Goal: Communication & Community: Answer question/provide support

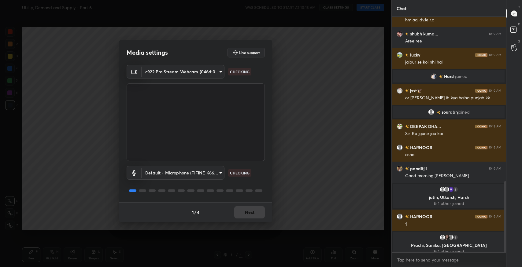
scroll to position [565, 0]
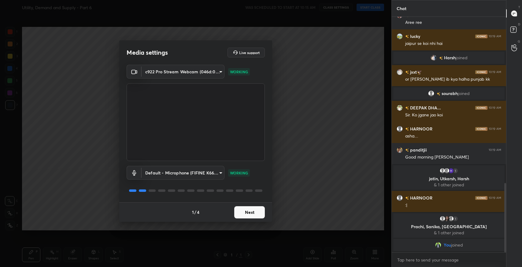
click at [251, 216] on button "Next" at bounding box center [249, 213] width 31 height 12
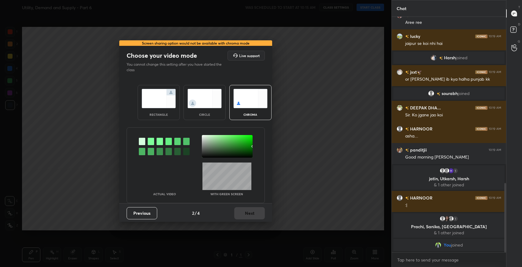
click at [162, 101] on img at bounding box center [159, 98] width 34 height 19
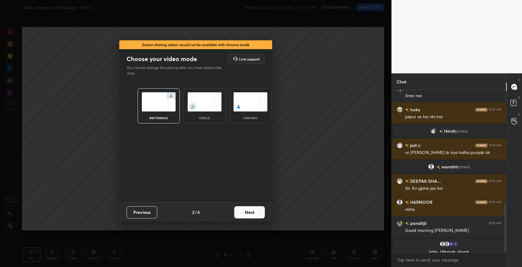
click at [242, 205] on div "Previous 2 / 4 Next" at bounding box center [195, 213] width 153 height 20
click at [242, 212] on button "Next" at bounding box center [249, 213] width 31 height 12
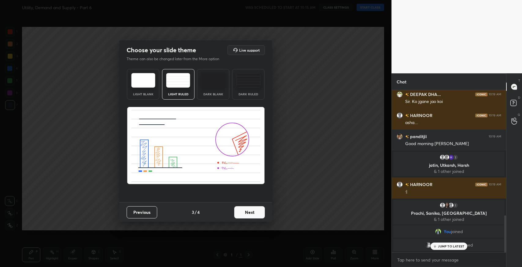
scroll to position [549, 0]
click at [250, 215] on button "Next" at bounding box center [249, 213] width 31 height 12
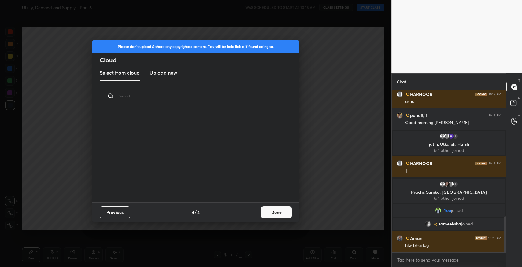
scroll to position [591, 0]
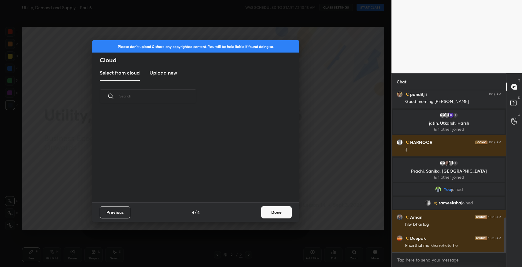
click at [269, 214] on button "Done" at bounding box center [276, 213] width 31 height 12
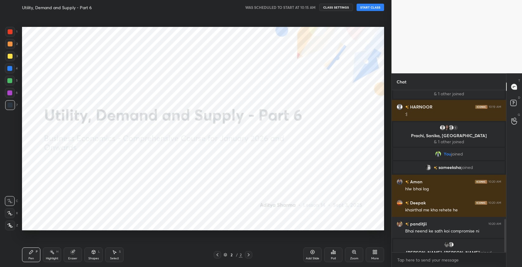
scroll to position [648, 0]
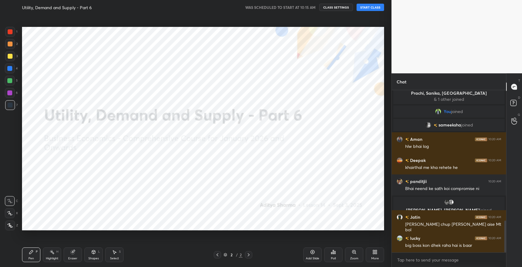
click at [361, 4] on button "START CLASS" at bounding box center [371, 7] width 28 height 7
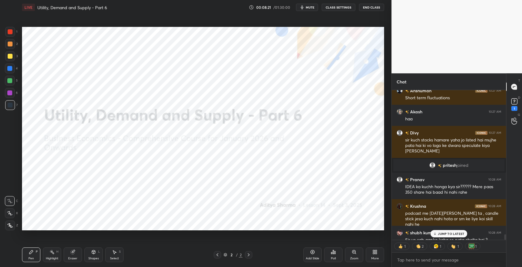
scroll to position [3924, 0]
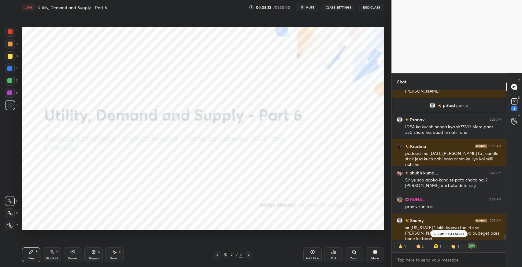
click at [449, 236] on div "JUMP TO LATEST" at bounding box center [449, 233] width 37 height 7
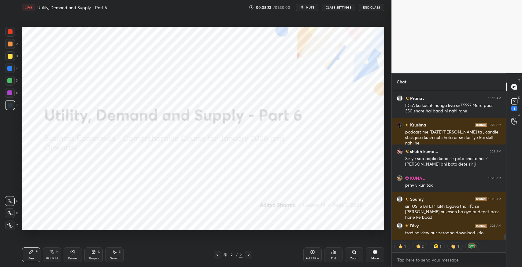
click at [371, 260] on div "More" at bounding box center [375, 255] width 18 height 15
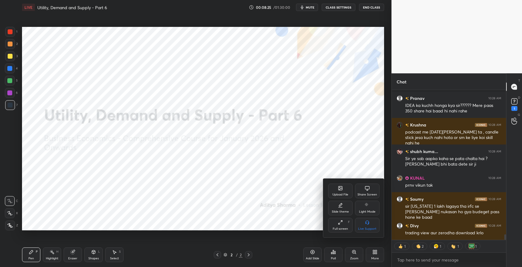
click at [371, 193] on div "Share Screen" at bounding box center [368, 194] width 20 height 3
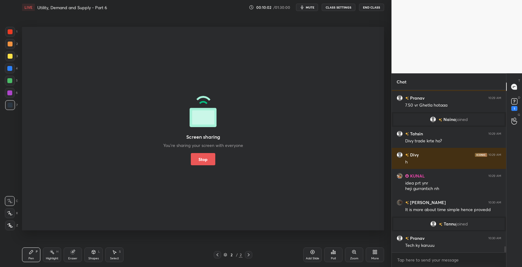
scroll to position [4138, 0]
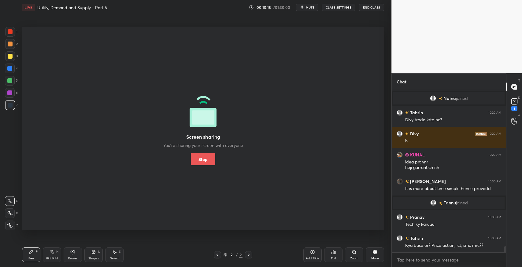
click at [202, 156] on button "Stop" at bounding box center [203, 159] width 24 height 12
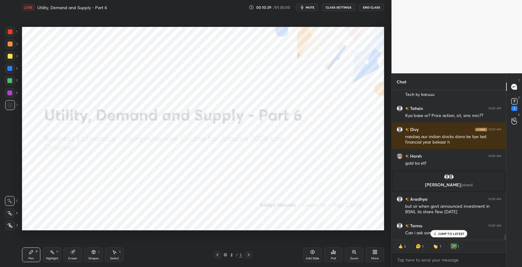
scroll to position [4210, 0]
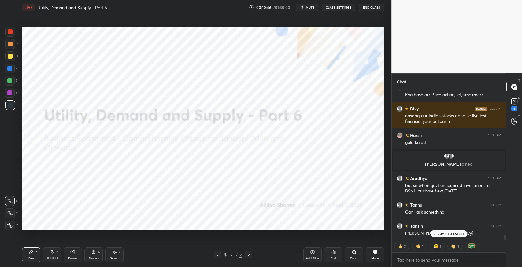
click at [458, 233] on p "JUMP TO LATEST" at bounding box center [451, 234] width 26 height 4
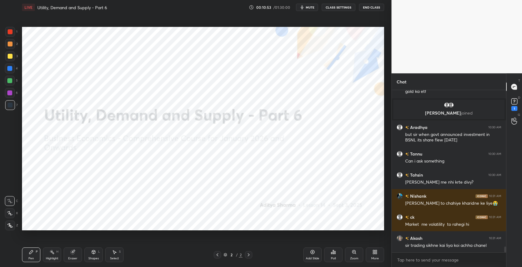
scroll to position [4282, 0]
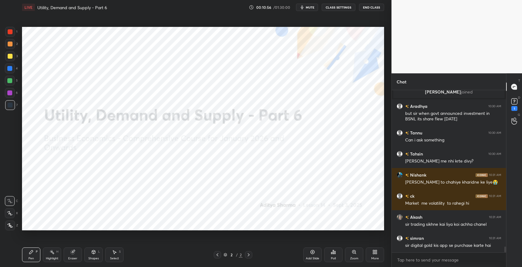
click at [381, 257] on div "More" at bounding box center [375, 255] width 18 height 15
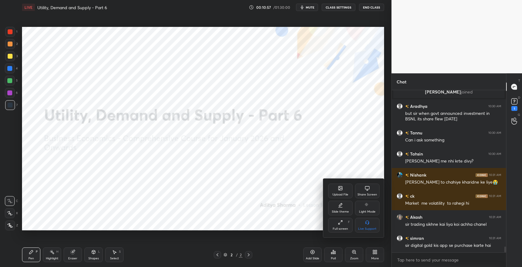
click at [330, 188] on div "Upload File" at bounding box center [340, 191] width 24 height 15
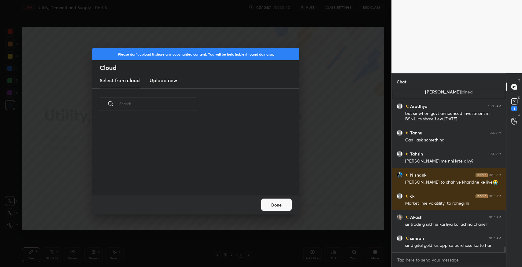
scroll to position [76, 196]
click at [164, 79] on h3 "Upload new" at bounding box center [164, 80] width 28 height 7
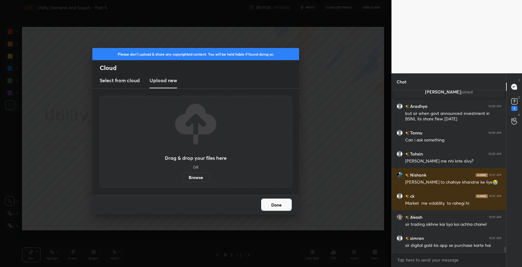
scroll to position [4303, 0]
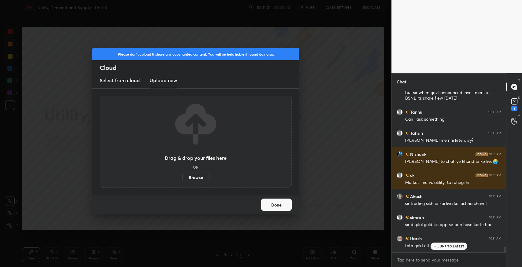
click at [202, 180] on label "Browse" at bounding box center [195, 178] width 27 height 10
click at [182, 180] on input "Browse" at bounding box center [182, 178] width 0 height 10
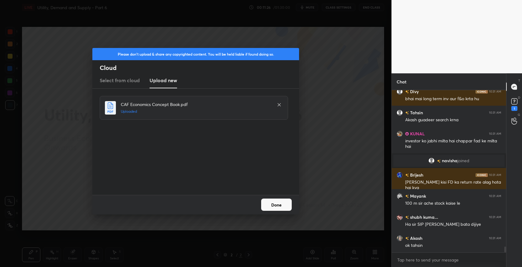
scroll to position [4463, 0]
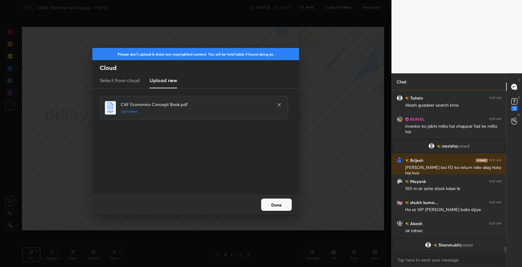
click at [271, 199] on button "Done" at bounding box center [276, 205] width 31 height 12
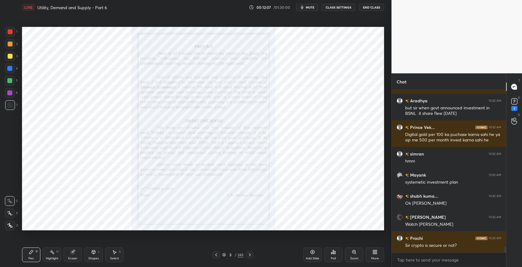
scroll to position [4692, 0]
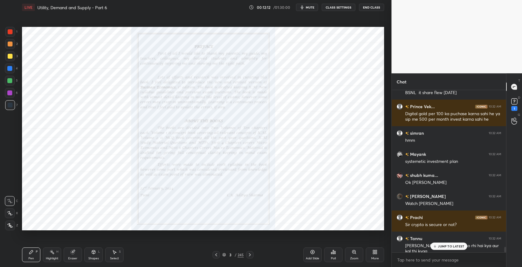
click at [445, 246] on p "JUMP TO LATEST" at bounding box center [451, 247] width 26 height 4
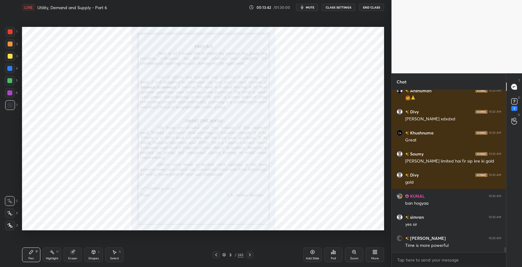
scroll to position [4971, 0]
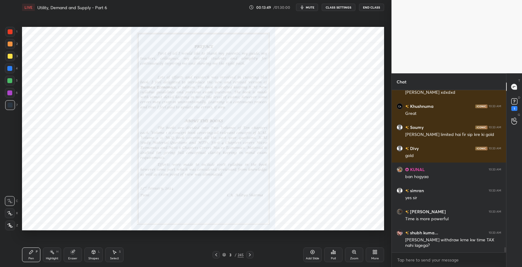
click at [251, 258] on div at bounding box center [249, 254] width 7 height 7
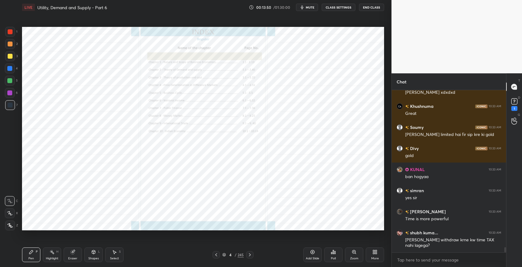
click at [251, 258] on div at bounding box center [249, 254] width 7 height 7
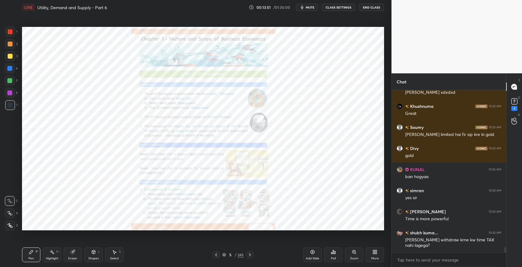
click at [251, 256] on icon at bounding box center [250, 255] width 5 height 5
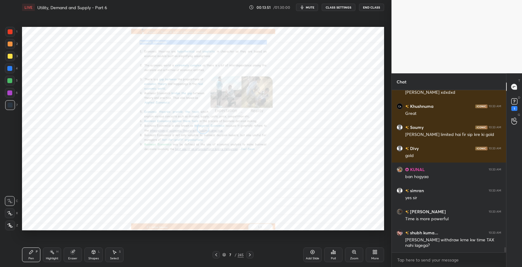
click at [251, 256] on icon at bounding box center [250, 255] width 5 height 5
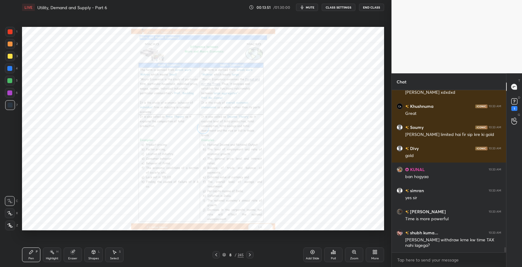
click at [251, 256] on icon at bounding box center [250, 255] width 5 height 5
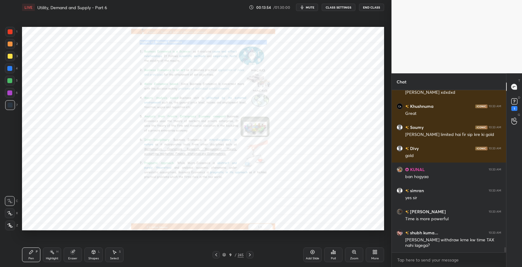
click at [251, 255] on icon at bounding box center [250, 255] width 2 height 3
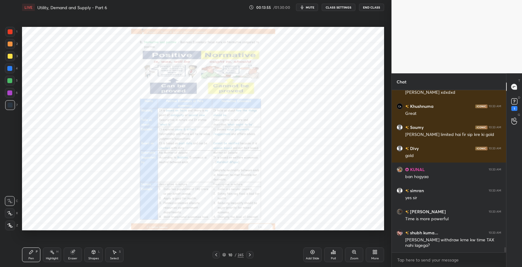
click at [251, 255] on icon at bounding box center [250, 255] width 2 height 3
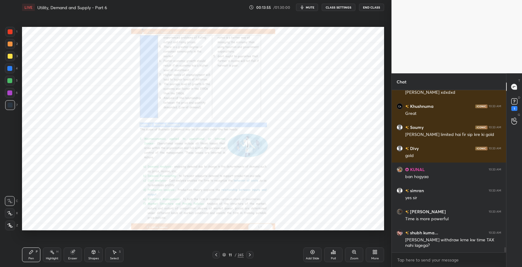
click at [251, 255] on icon at bounding box center [250, 255] width 2 height 3
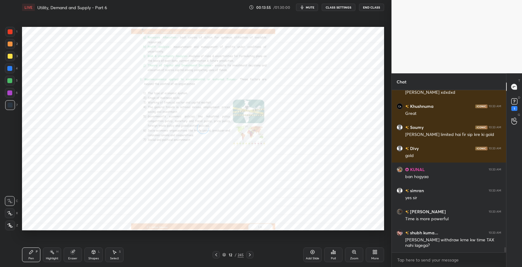
click at [251, 255] on icon at bounding box center [250, 255] width 2 height 3
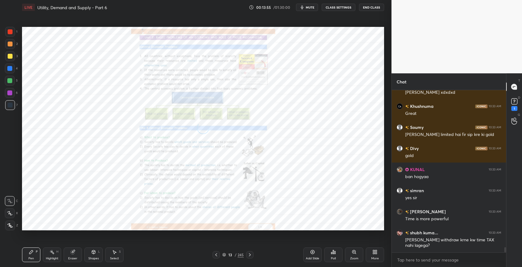
click at [251, 255] on icon at bounding box center [250, 255] width 2 height 3
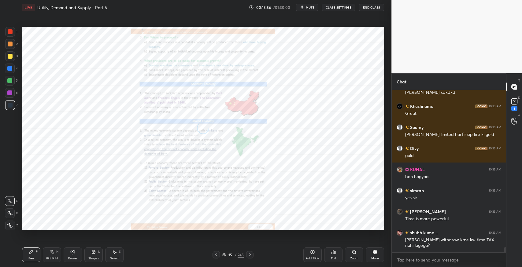
click at [251, 255] on icon at bounding box center [250, 255] width 2 height 3
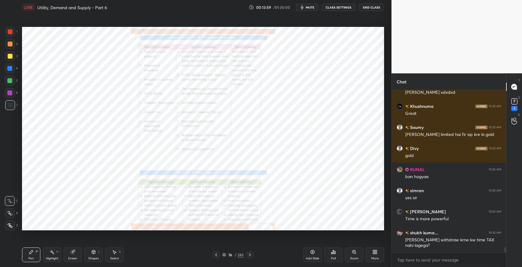
click at [251, 253] on icon at bounding box center [250, 255] width 5 height 5
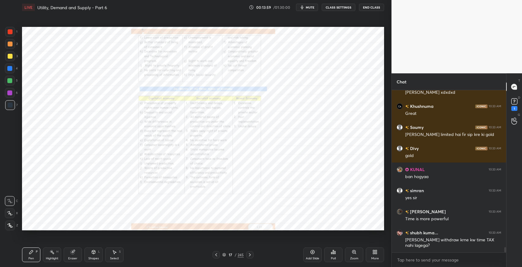
scroll to position [4992, 0]
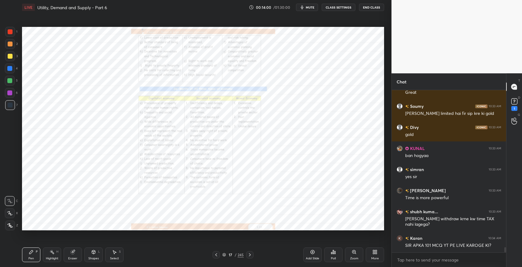
click at [251, 253] on icon at bounding box center [250, 255] width 5 height 5
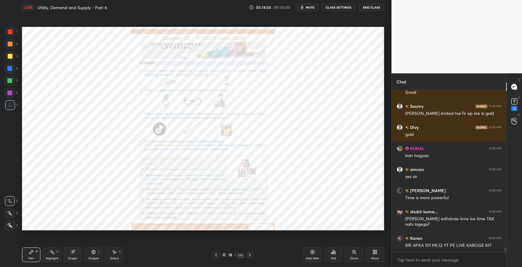
click at [251, 253] on icon at bounding box center [250, 255] width 5 height 5
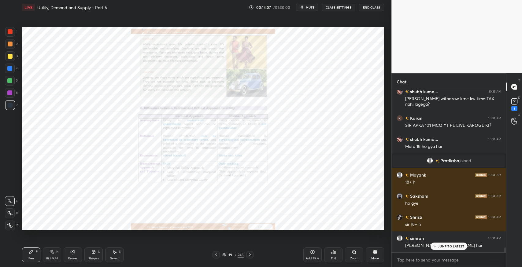
scroll to position [5148, 0]
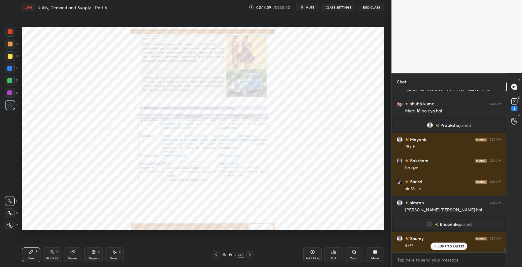
click at [252, 253] on icon at bounding box center [250, 255] width 5 height 5
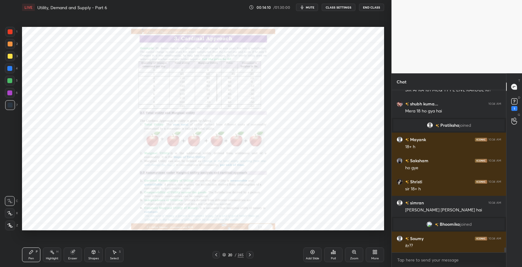
scroll to position [5169, 0]
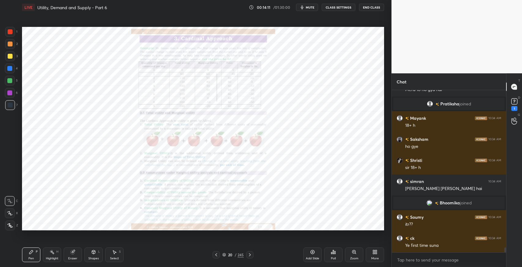
click at [252, 253] on icon at bounding box center [250, 255] width 5 height 5
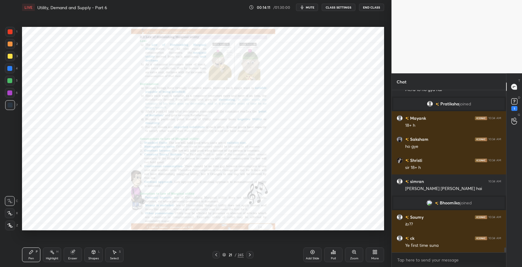
click at [252, 253] on icon at bounding box center [250, 255] width 5 height 5
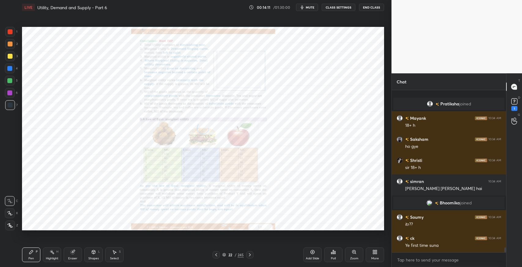
click at [252, 253] on icon at bounding box center [250, 255] width 5 height 5
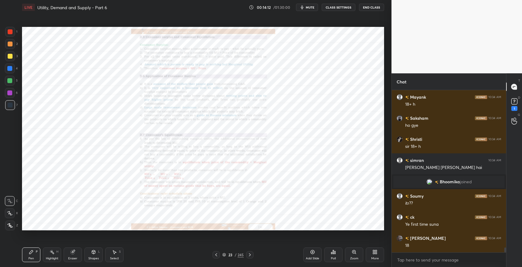
scroll to position [5211, 0]
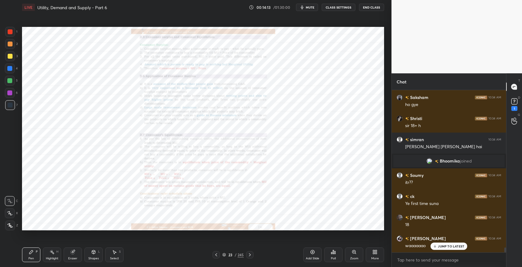
click at [252, 253] on icon at bounding box center [250, 255] width 5 height 5
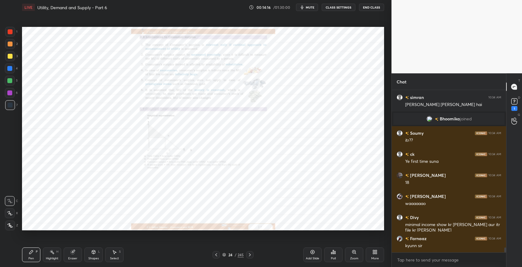
scroll to position [5275, 0]
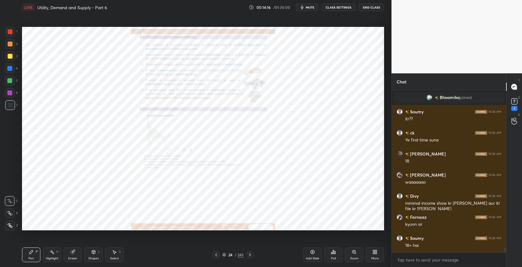
click at [252, 253] on icon at bounding box center [250, 255] width 5 height 5
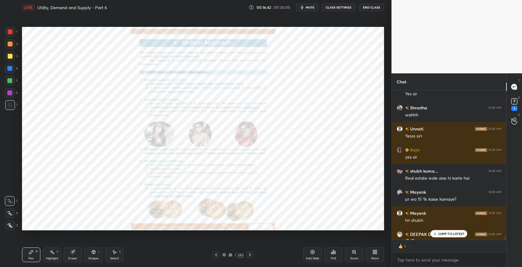
scroll to position [5757, 0]
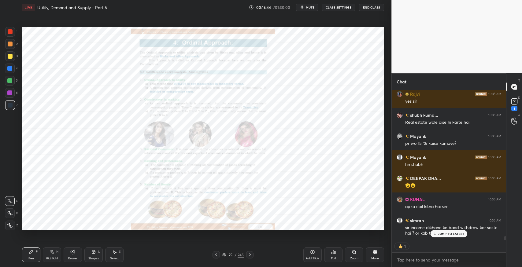
click at [455, 233] on p "JUMP TO LATEST" at bounding box center [451, 234] width 26 height 4
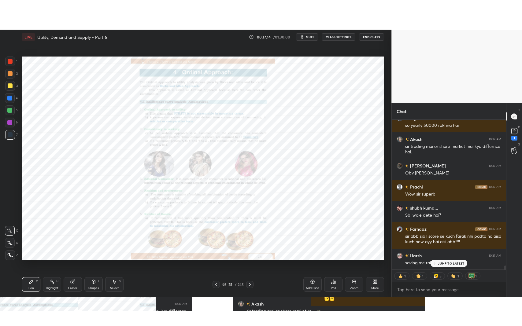
scroll to position [5669, 0]
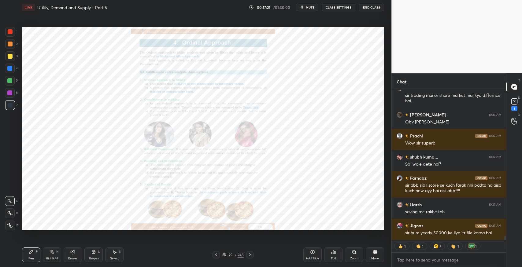
click at [381, 261] on div "More" at bounding box center [375, 255] width 18 height 15
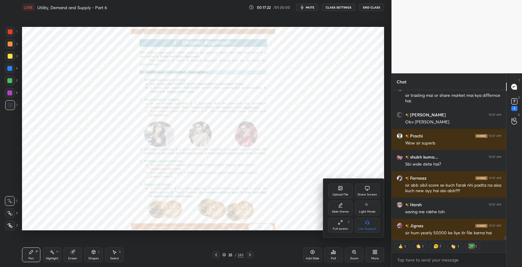
click at [343, 228] on div "Full screen" at bounding box center [340, 229] width 15 height 3
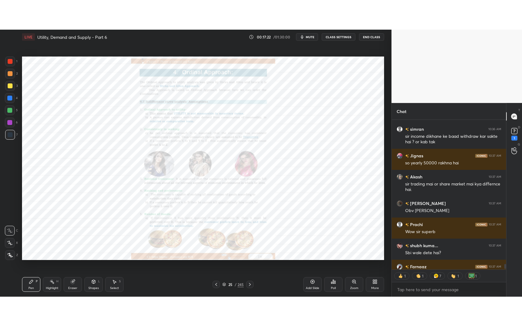
scroll to position [235, 113]
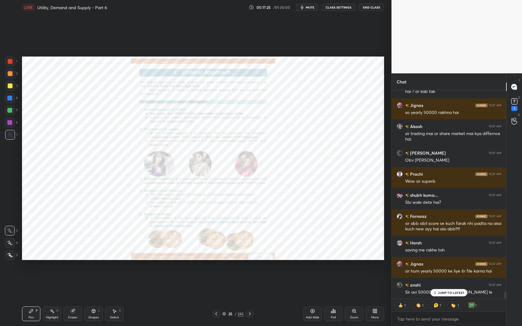
click at [449, 267] on p "JUMP TO LATEST" at bounding box center [451, 293] width 26 height 4
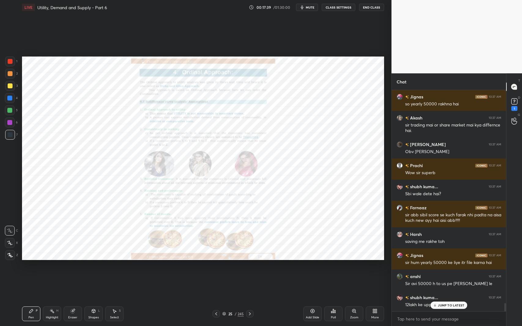
click at [440, 267] on p "JUMP TO LATEST" at bounding box center [451, 306] width 26 height 4
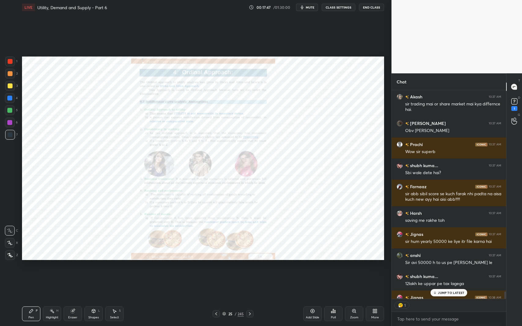
scroll to position [5694, 0]
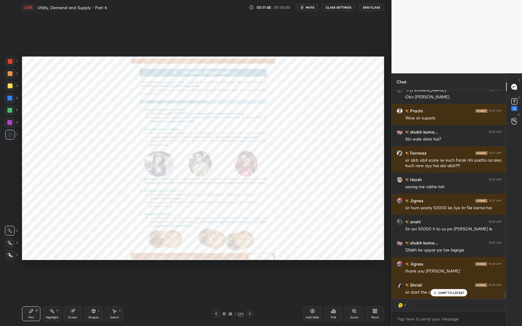
click at [449, 267] on p "JUMP TO LATEST" at bounding box center [451, 293] width 26 height 4
click at [425, 267] on div "sir start the ch." at bounding box center [453, 293] width 96 height 6
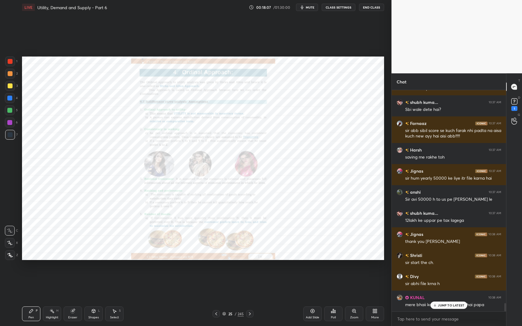
scroll to position [5745, 0]
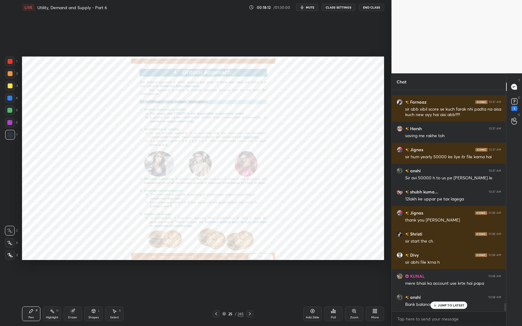
click at [356, 267] on div "Zoom" at bounding box center [354, 314] width 18 height 15
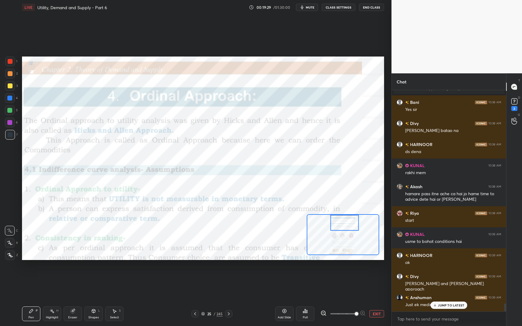
scroll to position [220, 113]
click at [453, 267] on p "JUMP TO LATEST" at bounding box center [451, 306] width 26 height 4
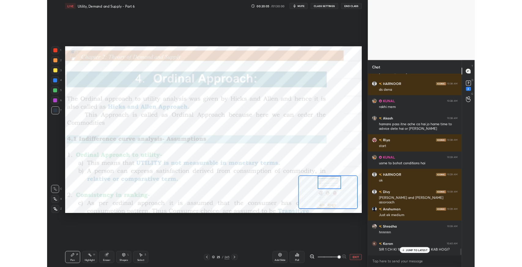
scroll to position [5993, 0]
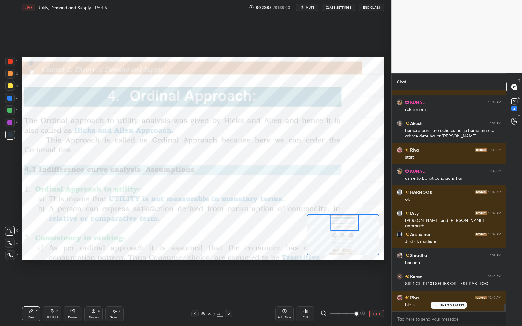
click at [445, 267] on p "JUMP TO LATEST" at bounding box center [451, 306] width 26 height 4
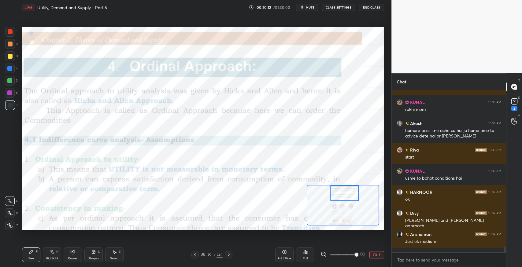
scroll to position [5994, 0]
click at [444, 246] on p "1 NEW MESSAGE" at bounding box center [451, 247] width 26 height 4
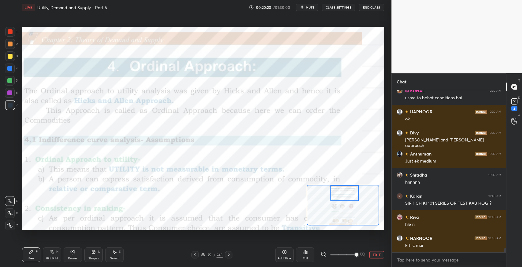
click at [27, 254] on div "Pen P" at bounding box center [31, 255] width 18 height 15
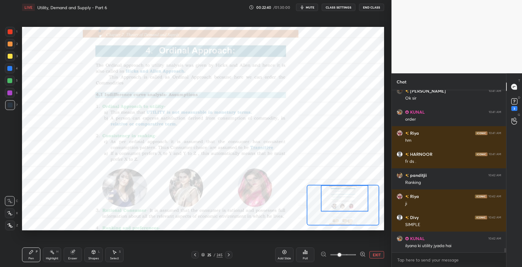
scroll to position [6209, 0]
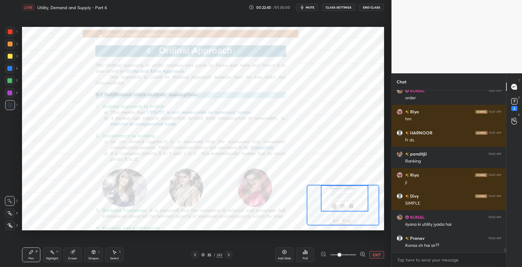
click at [442, 247] on div "Konsa ch hai sir??" at bounding box center [453, 246] width 96 height 6
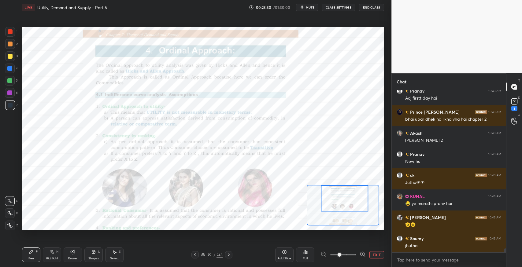
scroll to position [6547, 0]
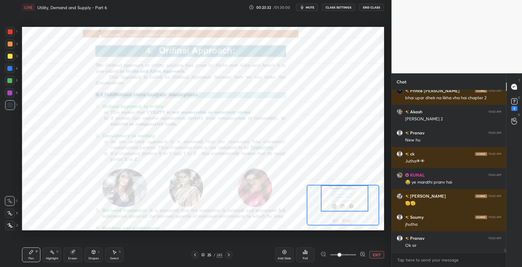
click at [422, 136] on div "New hu" at bounding box center [453, 139] width 96 height 7
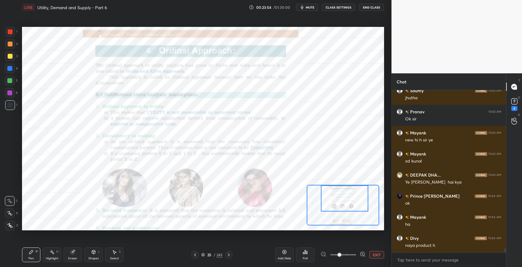
scroll to position [6694, 0]
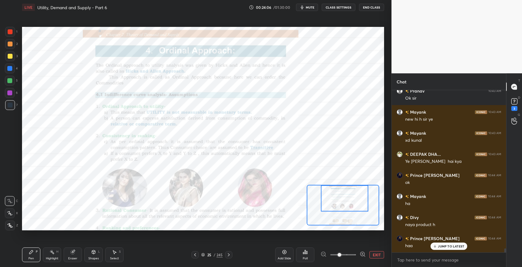
click at [75, 256] on div "Eraser" at bounding box center [73, 255] width 18 height 15
click at [11, 214] on icon at bounding box center [9, 213] width 5 height 5
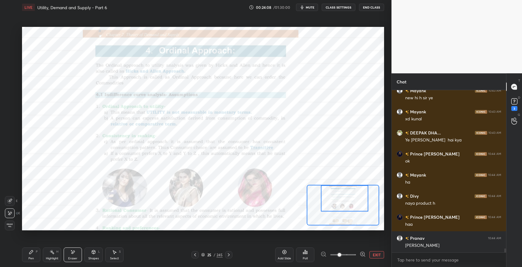
click at [27, 253] on div "Pen P" at bounding box center [31, 255] width 18 height 15
click at [25, 252] on div "Pen P" at bounding box center [31, 255] width 18 height 15
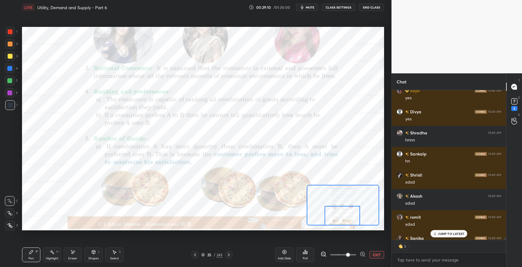
scroll to position [8648, 0]
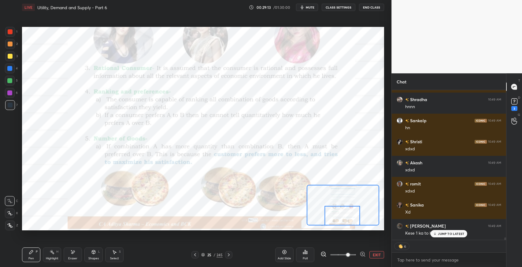
click at [449, 236] on div "JUMP TO LATEST" at bounding box center [449, 233] width 37 height 7
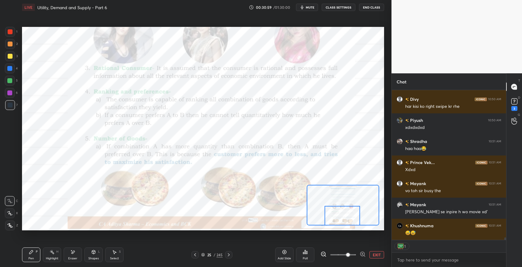
scroll to position [9599, 0]
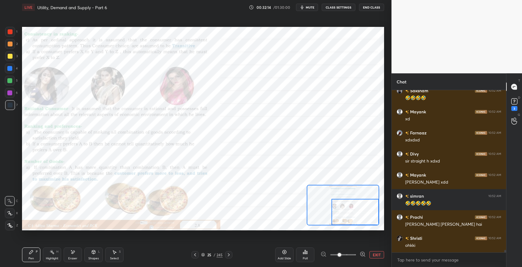
click at [284, 256] on div "Add Slide" at bounding box center [284, 255] width 18 height 15
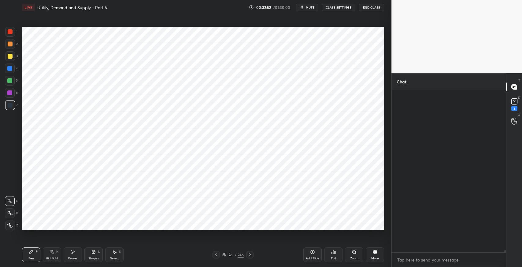
scroll to position [11597, 0]
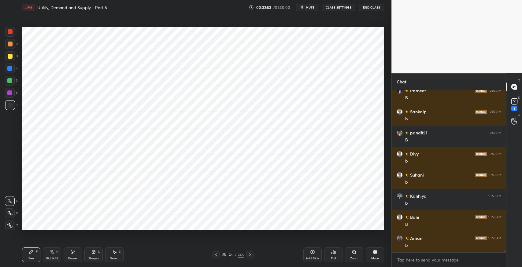
click at [111, 250] on div "Select S" at bounding box center [114, 255] width 18 height 15
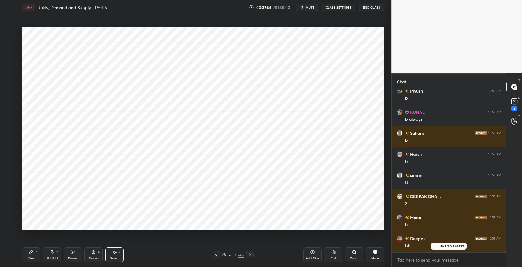
click at [32, 253] on icon at bounding box center [31, 252] width 5 height 5
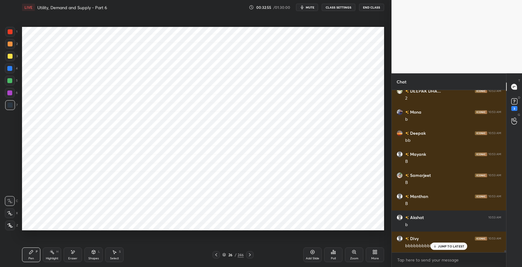
click at [116, 255] on icon at bounding box center [114, 252] width 5 height 5
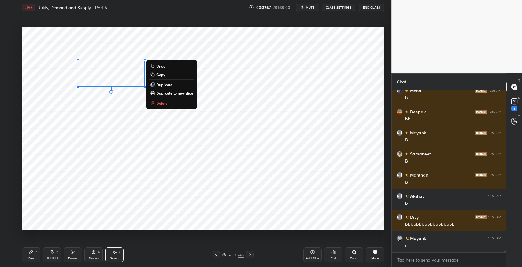
scroll to position [11977, 0]
click at [173, 84] on p "Duplicate" at bounding box center [164, 84] width 16 height 5
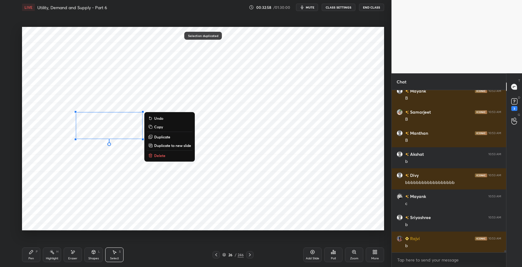
scroll to position [11998, 0]
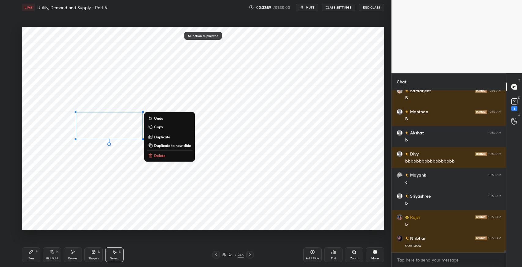
click at [32, 260] on div "Pen" at bounding box center [31, 258] width 6 height 3
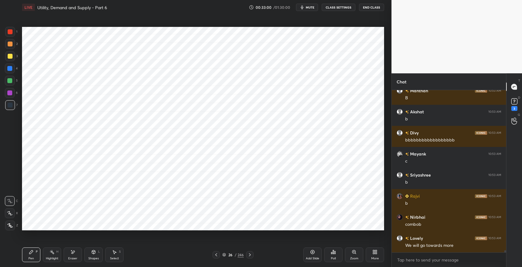
scroll to position [12040, 0]
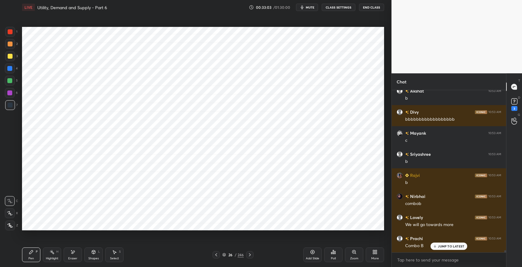
click at [113, 254] on icon at bounding box center [114, 252] width 5 height 5
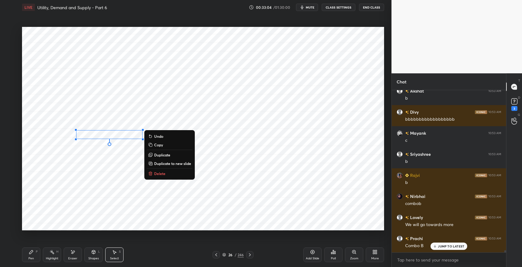
click at [168, 155] on p "Duplicate" at bounding box center [162, 155] width 16 height 5
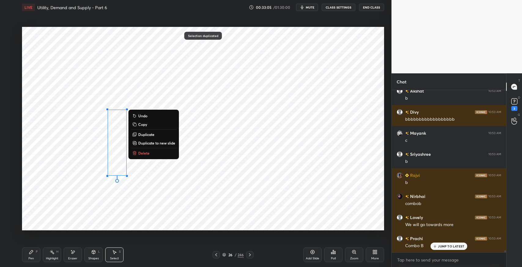
scroll to position [12062, 0]
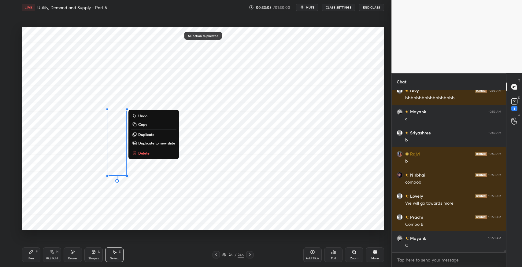
click at [231, 220] on div "0 ° Undo Copy Duplicate Duplicate to new slide Delete" at bounding box center [203, 129] width 362 height 204
click at [160, 153] on div "0 ° Undo Copy Duplicate Duplicate to new slide Delete" at bounding box center [203, 129] width 362 height 204
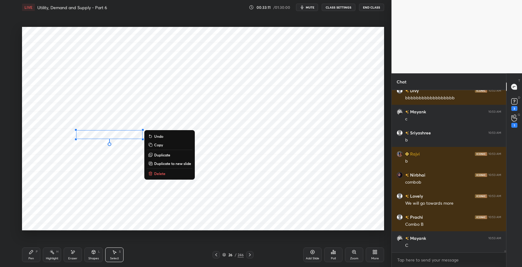
click at [165, 155] on p "Duplicate" at bounding box center [162, 155] width 16 height 5
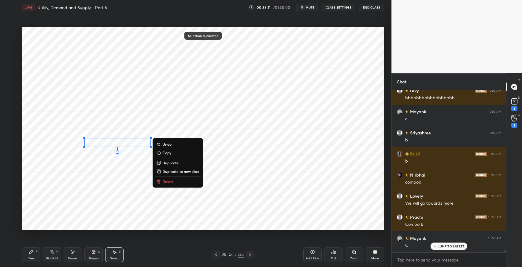
scroll to position [12082, 0]
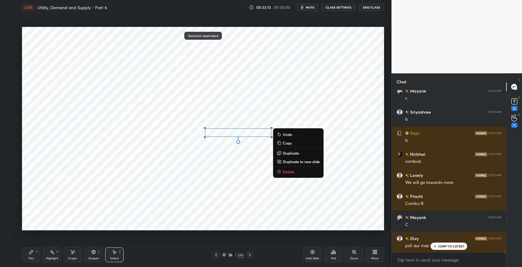
click at [80, 251] on div "Eraser" at bounding box center [73, 255] width 18 height 15
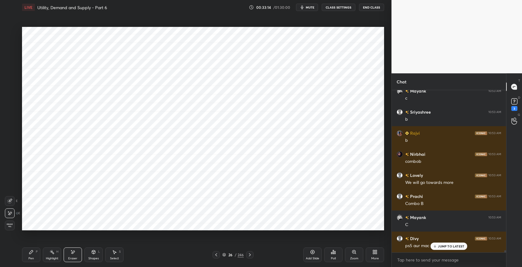
click at [33, 252] on icon at bounding box center [31, 252] width 5 height 5
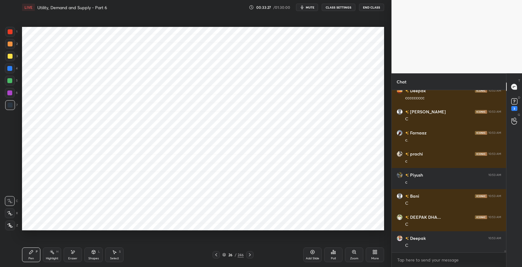
scroll to position [13022, 0]
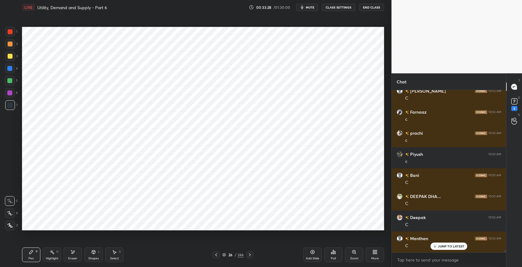
click at [111, 251] on div "Select S" at bounding box center [114, 255] width 18 height 15
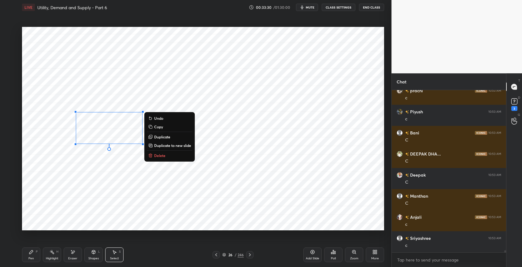
click at [163, 136] on p "Duplicate" at bounding box center [162, 137] width 16 height 5
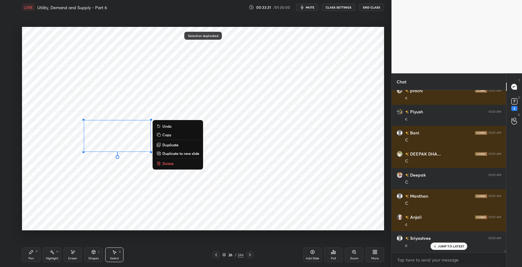
scroll to position [13086, 0]
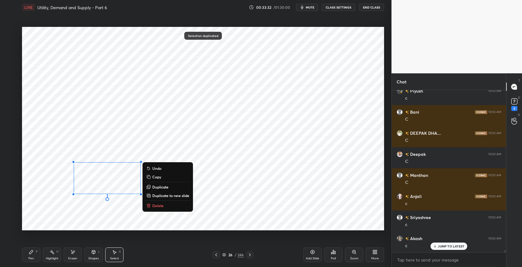
click at [92, 215] on div "0 ° Undo Copy Duplicate Duplicate to new slide Delete" at bounding box center [203, 129] width 362 height 204
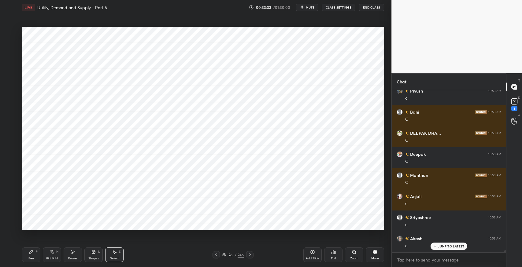
click at [76, 253] on div "Eraser" at bounding box center [73, 255] width 18 height 15
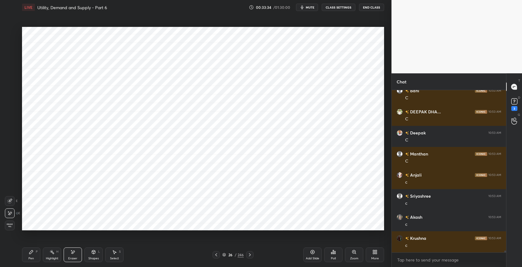
click at [114, 251] on icon at bounding box center [114, 252] width 5 height 5
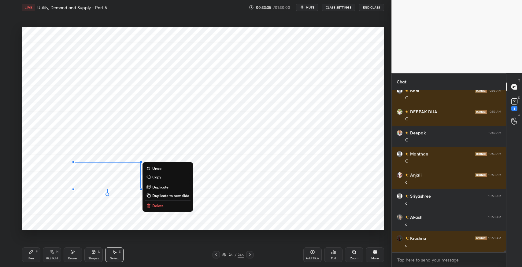
click at [163, 186] on p "Duplicate" at bounding box center [160, 187] width 16 height 5
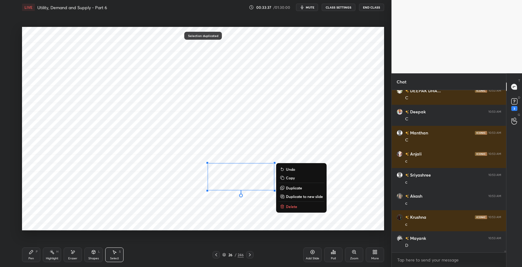
click at [68, 252] on div "Eraser" at bounding box center [73, 255] width 18 height 15
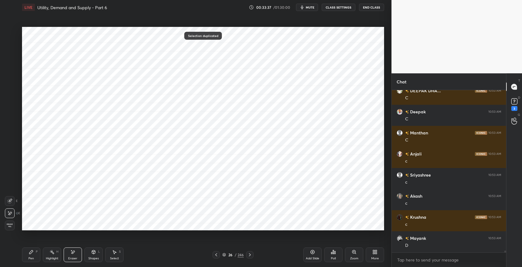
click at [317, 249] on div "Add Slide" at bounding box center [313, 255] width 18 height 15
click at [215, 255] on icon at bounding box center [216, 255] width 5 height 5
click at [36, 256] on div "Pen P" at bounding box center [31, 255] width 18 height 15
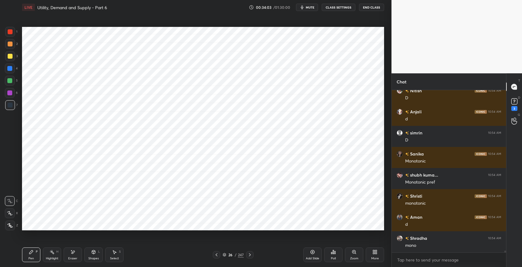
scroll to position [14141, 0]
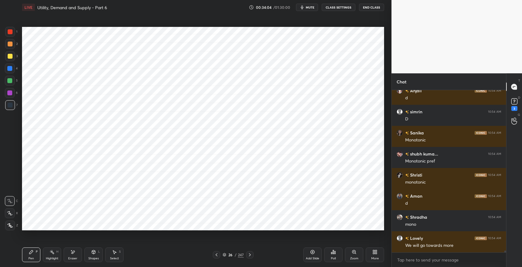
click at [31, 249] on div "Pen P" at bounding box center [31, 255] width 18 height 15
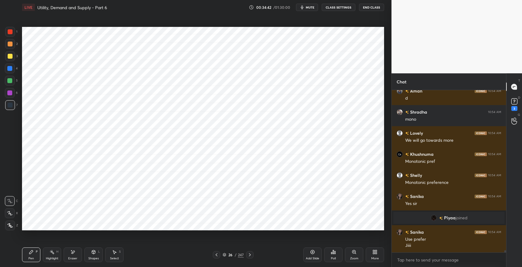
scroll to position [161, 113]
click at [112, 257] on div "Select" at bounding box center [114, 258] width 9 height 3
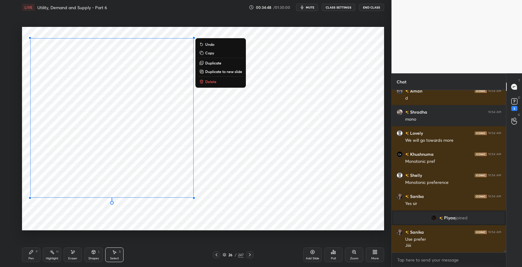
scroll to position [11995, 0]
click at [87, 255] on div "Shapes L" at bounding box center [93, 255] width 18 height 15
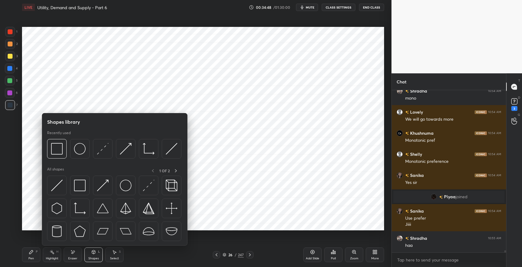
click at [72, 255] on icon at bounding box center [72, 252] width 5 height 5
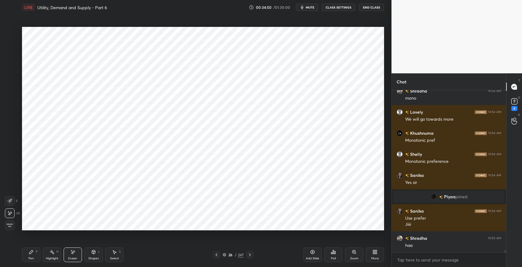
click at [28, 253] on div "Pen P" at bounding box center [31, 255] width 18 height 15
click at [49, 255] on div "Highlight H" at bounding box center [52, 255] width 18 height 15
click at [11, 227] on icon at bounding box center [9, 225] width 5 height 5
click at [13, 82] on div at bounding box center [10, 81] width 10 height 10
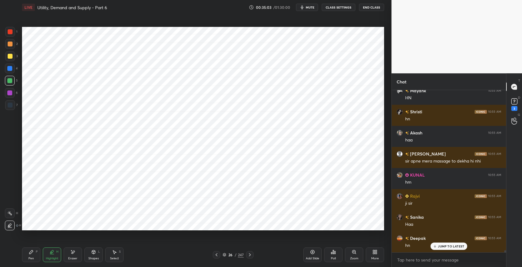
scroll to position [12185, 0]
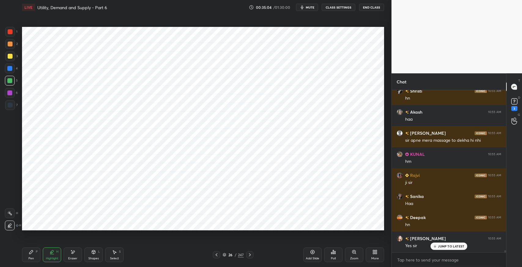
click at [32, 253] on icon at bounding box center [31, 253] width 4 height 4
click at [9, 108] on div at bounding box center [10, 105] width 10 height 10
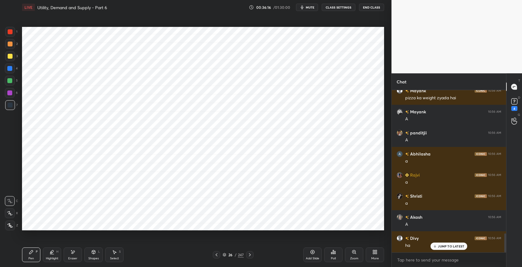
scroll to position [1231, 0]
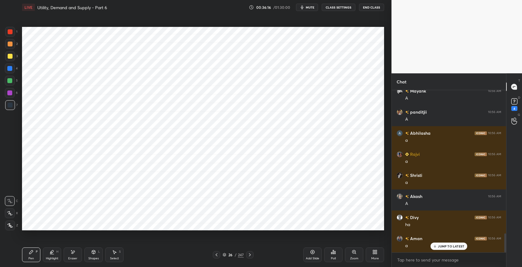
click at [73, 251] on icon at bounding box center [72, 252] width 5 height 5
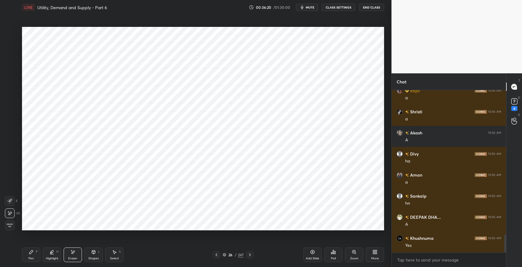
scroll to position [1316, 0]
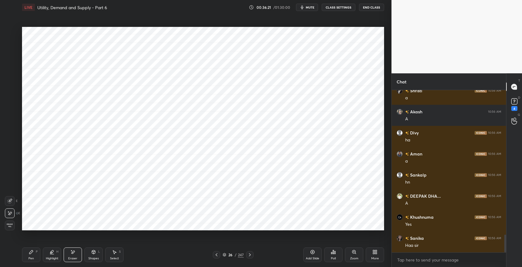
click at [30, 247] on div "Pen P Highlight H Eraser Shapes L Select S 26 / 247 Add Slide Poll Zoom More" at bounding box center [203, 255] width 362 height 24
click at [25, 254] on div "Pen P" at bounding box center [31, 255] width 18 height 15
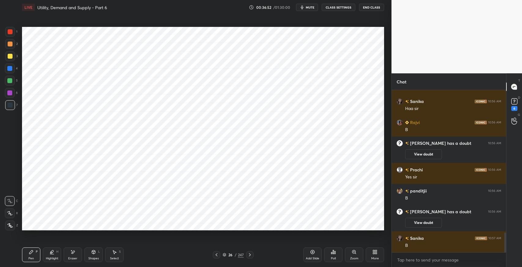
scroll to position [1157, 0]
click at [117, 251] on div "Select S" at bounding box center [114, 255] width 18 height 15
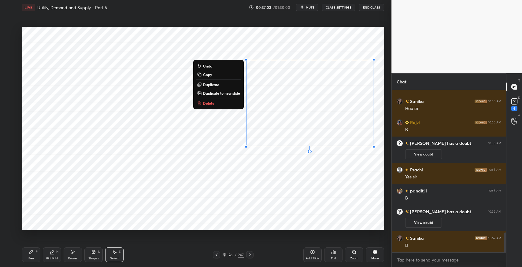
click at [223, 104] on button "Delete" at bounding box center [219, 103] width 46 height 7
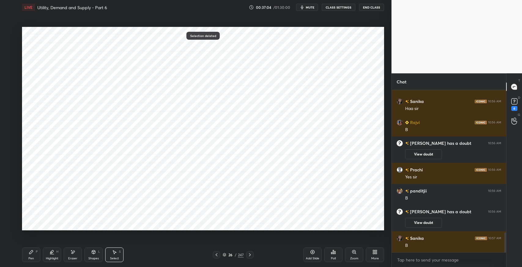
click at [24, 254] on div "Pen P" at bounding box center [31, 255] width 18 height 15
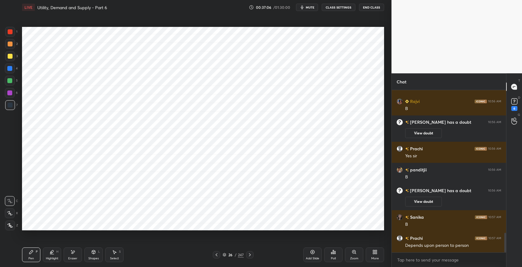
scroll to position [1199, 0]
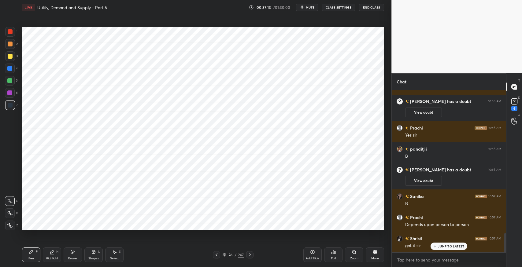
click at [35, 256] on div "Pen P" at bounding box center [31, 255] width 18 height 15
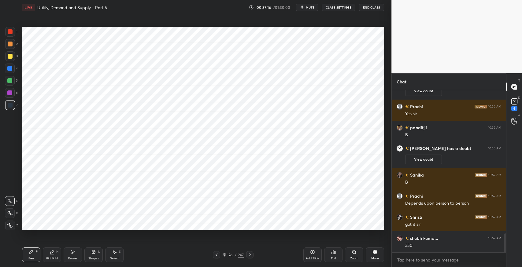
scroll to position [1242, 0]
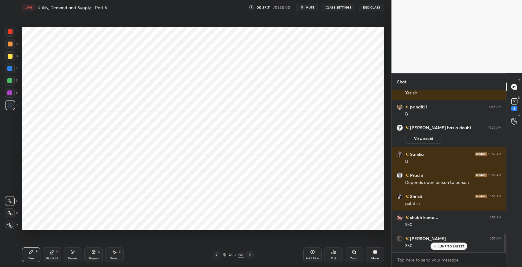
click at [78, 252] on div "Eraser" at bounding box center [73, 255] width 18 height 15
click at [35, 250] on div "Pen P" at bounding box center [31, 255] width 18 height 15
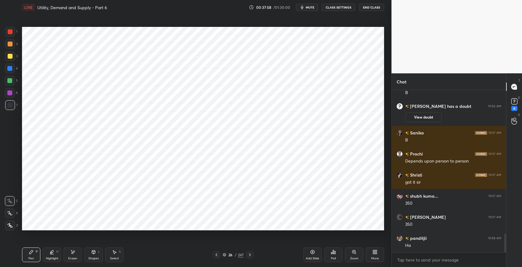
scroll to position [1284, 0]
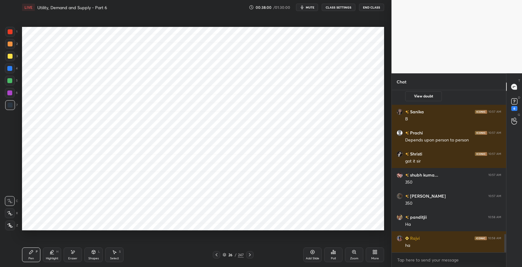
click at [112, 254] on icon at bounding box center [114, 252] width 5 height 5
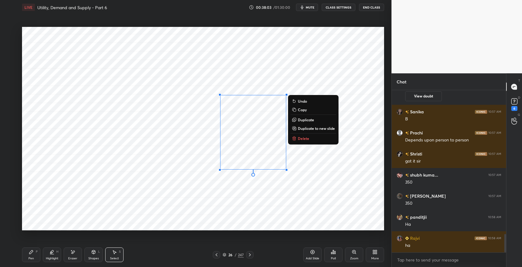
click at [223, 198] on div "0 ° Undo Copy Duplicate Duplicate to new slide Delete" at bounding box center [203, 129] width 362 height 204
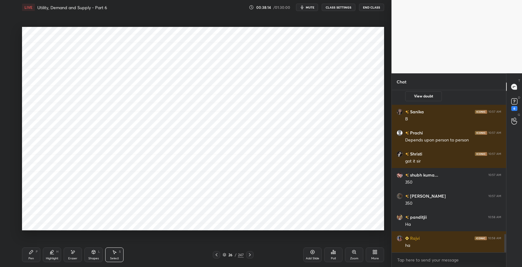
click at [95, 137] on div "0 ° Undo Copy Duplicate Duplicate to new slide Delete" at bounding box center [203, 129] width 362 height 204
click at [32, 254] on icon at bounding box center [31, 252] width 5 height 5
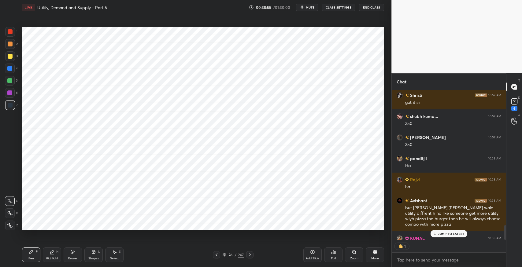
scroll to position [1376, 0]
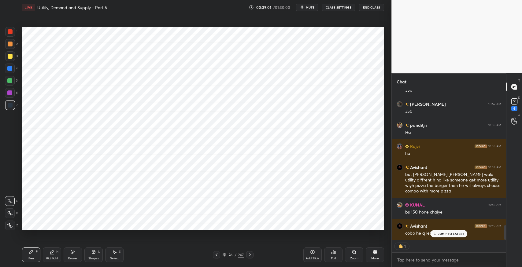
click at [448, 233] on p "JUMP TO LATEST" at bounding box center [451, 234] width 26 height 4
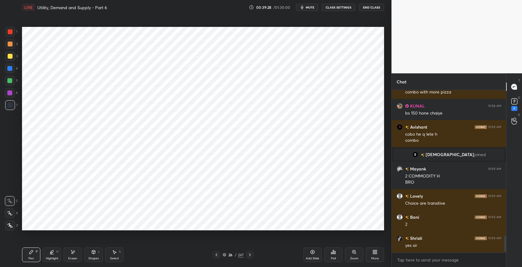
scroll to position [161, 113]
click at [25, 262] on div "Pen P" at bounding box center [31, 255] width 18 height 15
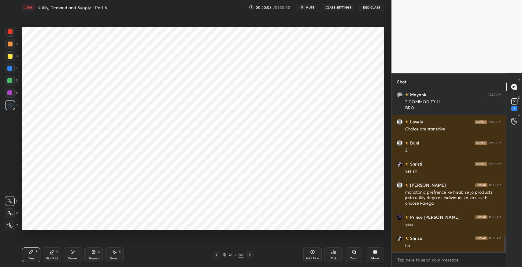
scroll to position [1501, 0]
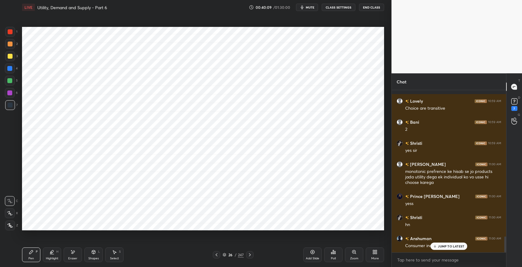
click at [113, 256] on div "Select S" at bounding box center [114, 255] width 18 height 15
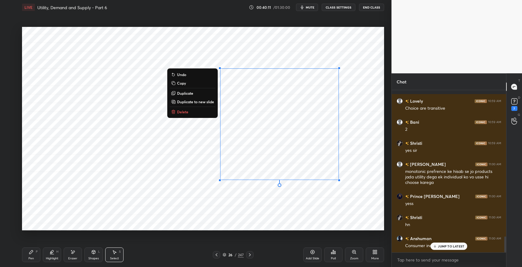
click at [201, 115] on button "Delete" at bounding box center [193, 111] width 46 height 7
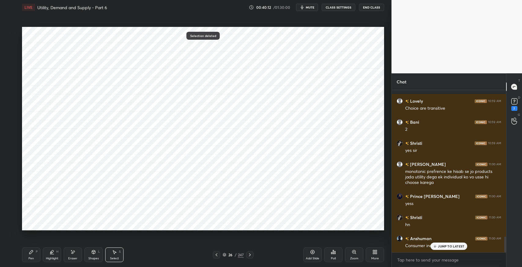
click at [30, 251] on icon at bounding box center [31, 252] width 5 height 5
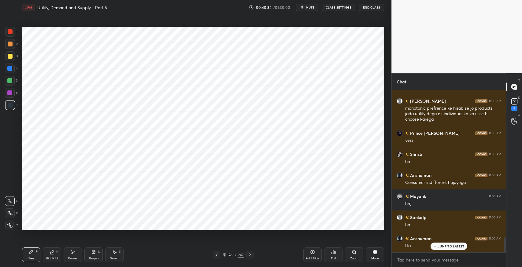
scroll to position [1585, 0]
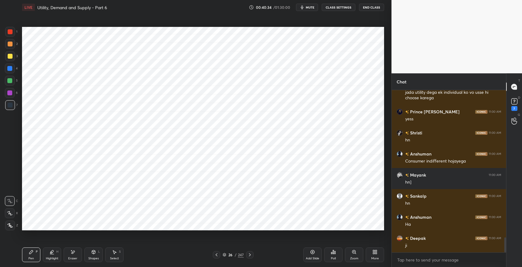
click at [334, 254] on icon at bounding box center [333, 252] width 5 height 5
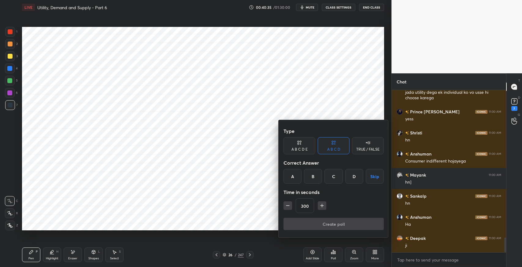
scroll to position [1606, 0]
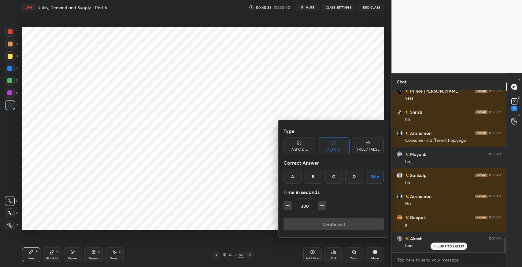
drag, startPoint x: 375, startPoint y: 175, endPoint x: 360, endPoint y: 204, distance: 33.3
click at [375, 175] on button "Skip" at bounding box center [375, 176] width 18 height 15
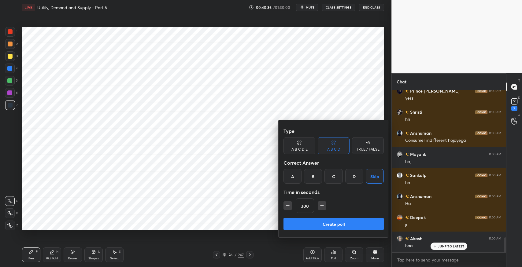
click at [352, 223] on button "Create poll" at bounding box center [334, 224] width 100 height 12
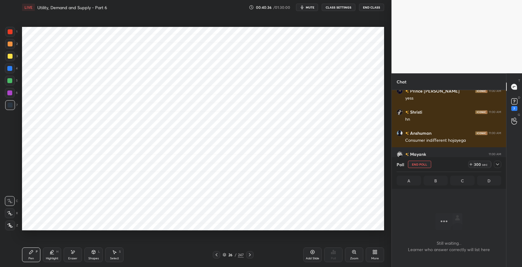
scroll to position [144, 113]
click at [216, 252] on div at bounding box center [216, 254] width 7 height 7
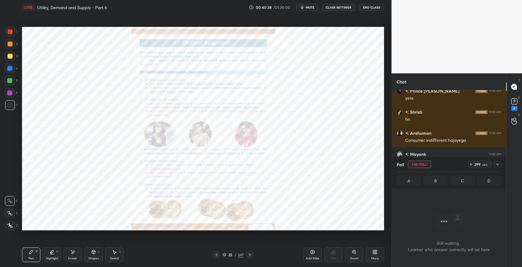
click at [251, 255] on icon at bounding box center [250, 255] width 5 height 5
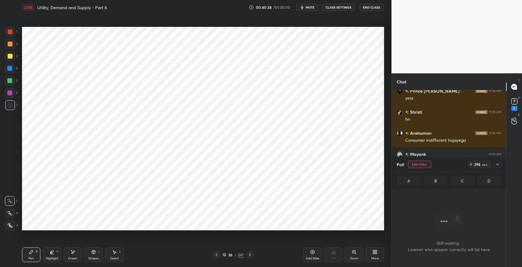
click at [251, 255] on icon at bounding box center [250, 255] width 5 height 5
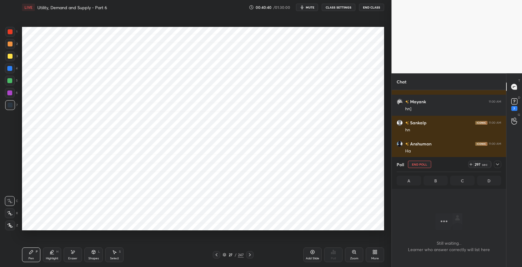
click at [352, 251] on icon at bounding box center [354, 252] width 5 height 5
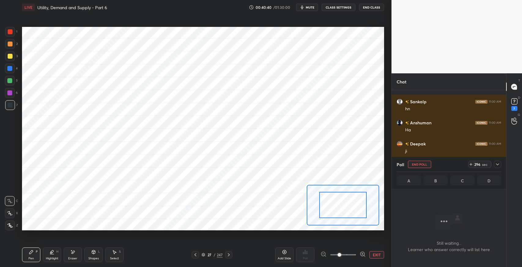
scroll to position [1701, 0]
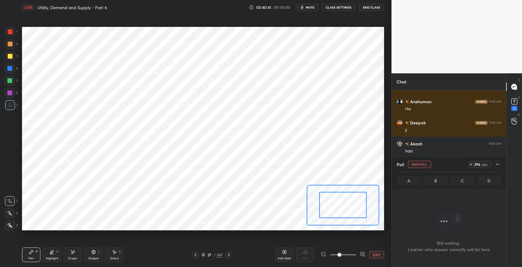
click at [225, 255] on div at bounding box center [228, 254] width 7 height 7
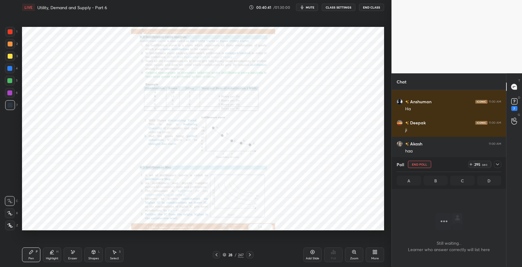
scroll to position [1722, 0]
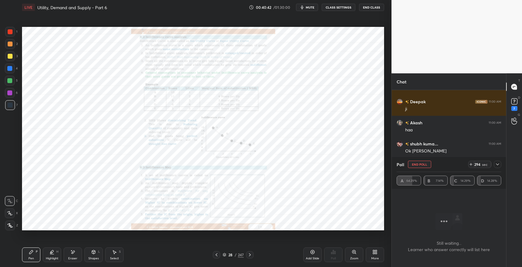
click at [353, 253] on icon at bounding box center [353, 252] width 3 height 3
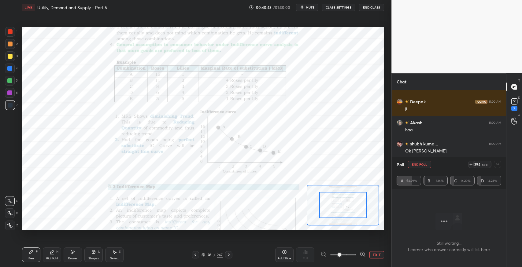
scroll to position [1743, 0]
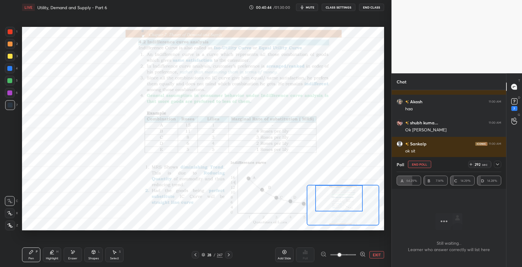
drag, startPoint x: 343, startPoint y: 207, endPoint x: 339, endPoint y: 197, distance: 10.6
click at [339, 197] on div at bounding box center [338, 198] width 47 height 26
click at [345, 254] on span at bounding box center [343, 254] width 26 height 13
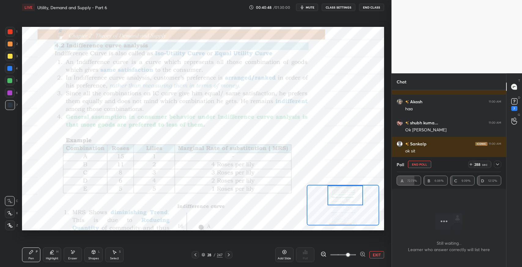
drag, startPoint x: 346, startPoint y: 201, endPoint x: 352, endPoint y: 190, distance: 13.1
click at [352, 190] on div at bounding box center [345, 196] width 35 height 20
drag, startPoint x: 500, startPoint y: 163, endPoint x: 477, endPoint y: 157, distance: 23.9
click at [500, 163] on div at bounding box center [497, 164] width 7 height 7
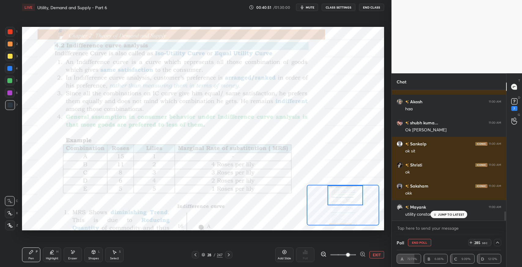
click at [311, 7] on span "mute" at bounding box center [310, 7] width 9 height 4
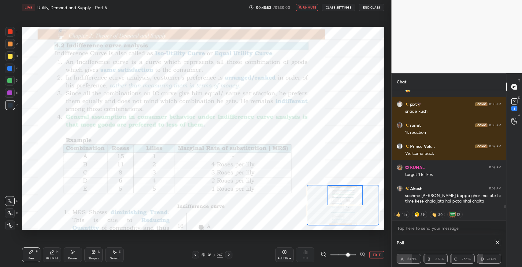
scroll to position [4591, 0]
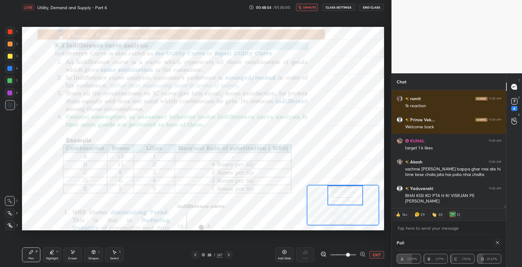
click at [305, 8] on span "unmute" at bounding box center [309, 7] width 13 height 4
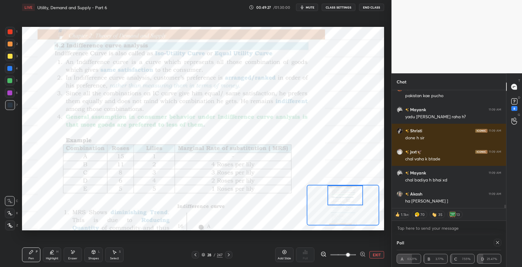
scroll to position [4045, 0]
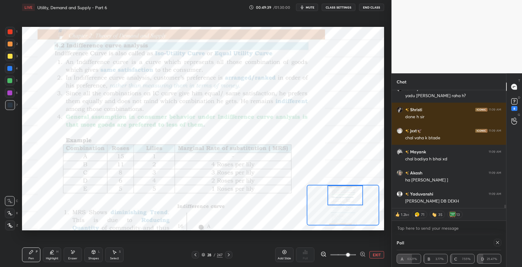
click at [288, 255] on div "Add Slide" at bounding box center [284, 255] width 18 height 15
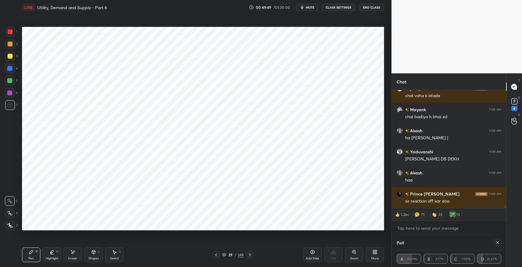
scroll to position [4108, 0]
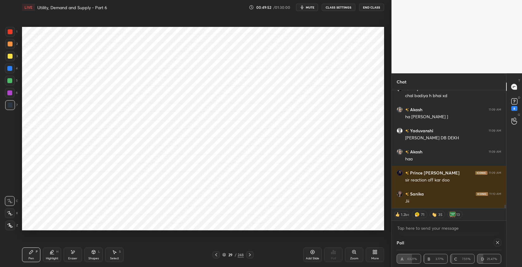
click at [337, 7] on button "CLASS SETTINGS" at bounding box center [339, 7] width 34 height 7
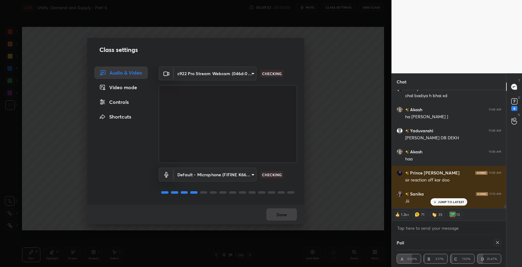
scroll to position [4129, 0]
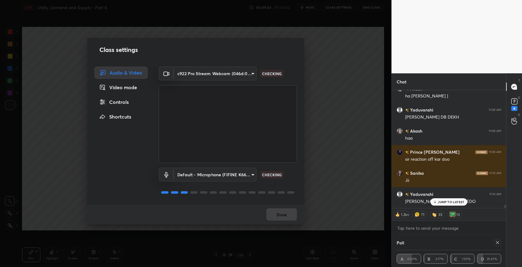
click at [123, 89] on div "Video mode" at bounding box center [121, 87] width 53 height 12
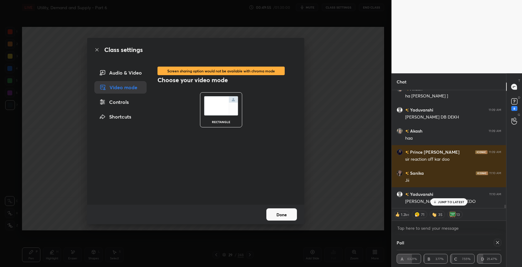
click at [114, 100] on div "Controls" at bounding box center [121, 102] width 52 height 12
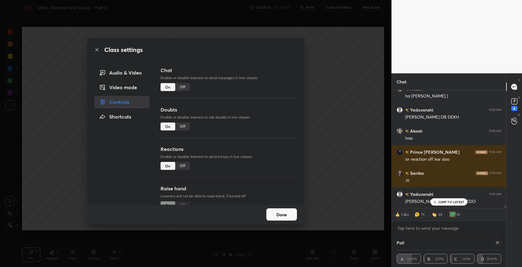
click at [183, 165] on div "Off" at bounding box center [182, 166] width 15 height 8
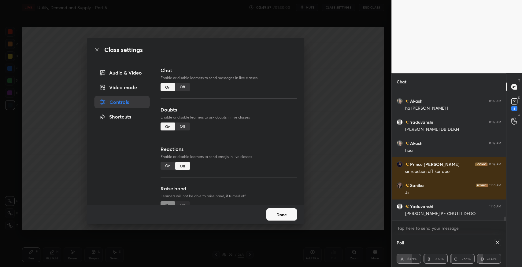
click at [284, 216] on button "Done" at bounding box center [281, 215] width 31 height 12
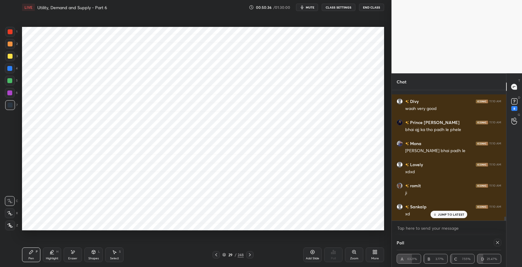
scroll to position [4286, 0]
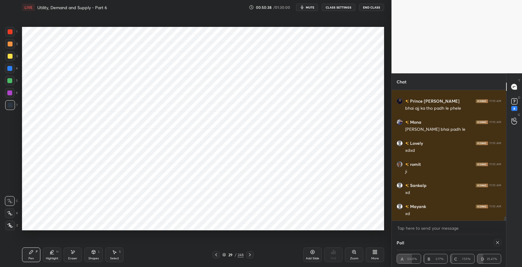
click at [73, 253] on icon at bounding box center [73, 252] width 3 height 3
click at [10, 199] on div at bounding box center [10, 201] width 10 height 10
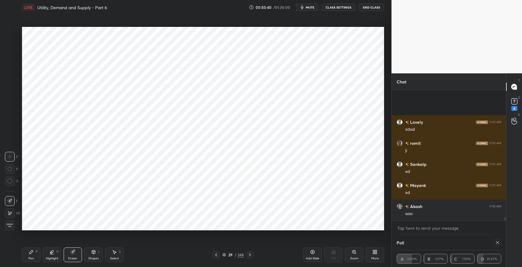
scroll to position [4370, 0]
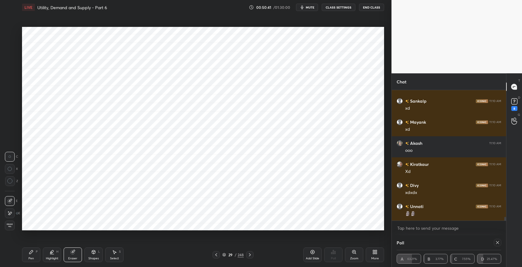
click at [33, 253] on icon at bounding box center [31, 252] width 5 height 5
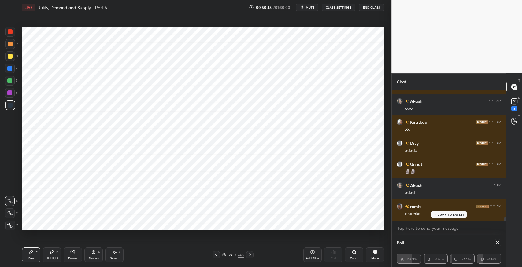
scroll to position [4433, 0]
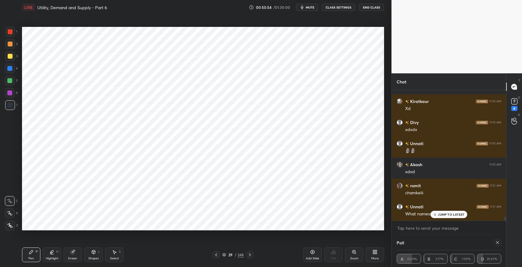
click at [449, 215] on p "JUMP TO LATEST" at bounding box center [451, 215] width 26 height 4
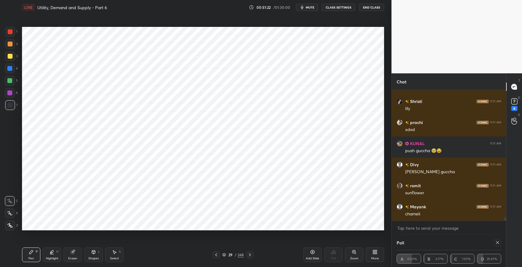
scroll to position [4687, 0]
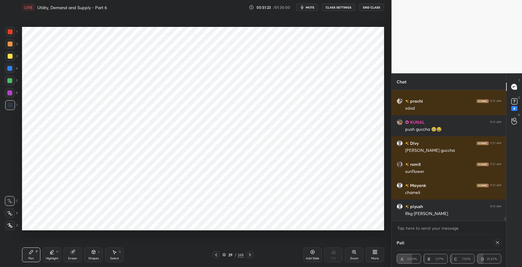
click at [114, 256] on div "Select S" at bounding box center [114, 255] width 18 height 15
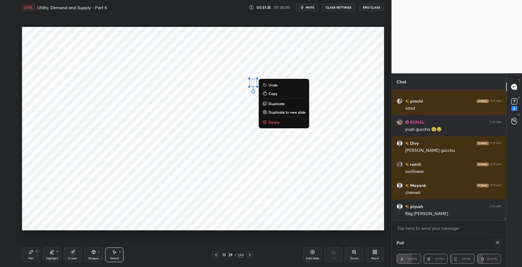
click at [279, 125] on p "Delete" at bounding box center [274, 122] width 11 height 5
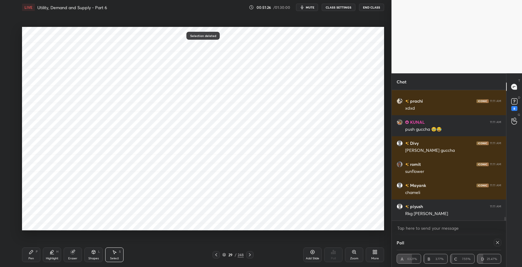
click at [36, 251] on div "P" at bounding box center [37, 252] width 2 height 3
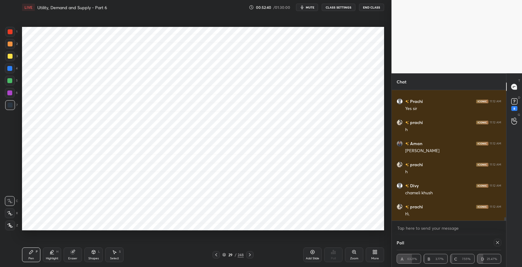
scroll to position [5088, 0]
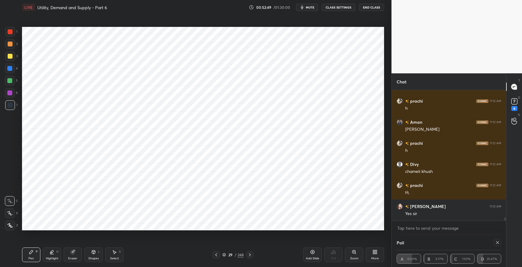
click at [117, 253] on div "Select S" at bounding box center [114, 255] width 18 height 15
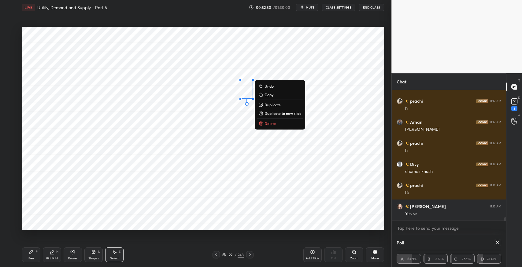
click at [275, 106] on p "Duplicate" at bounding box center [273, 104] width 16 height 5
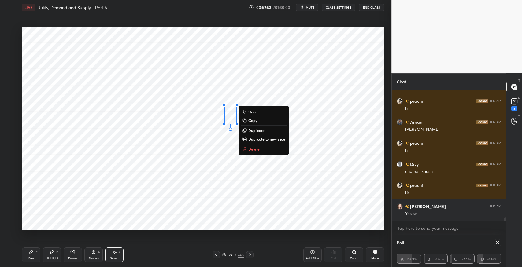
click at [256, 130] on p "Duplicate" at bounding box center [256, 130] width 16 height 5
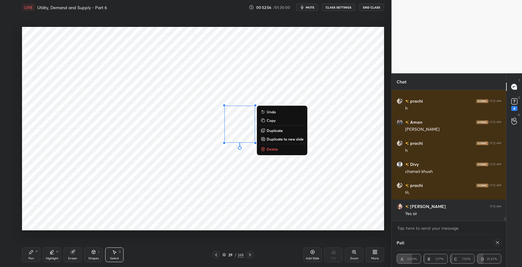
click at [276, 131] on p "Duplicate" at bounding box center [275, 130] width 16 height 5
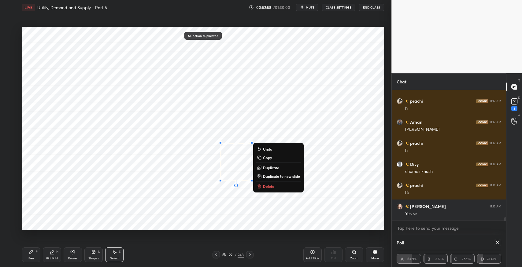
click at [333, 205] on div "0 ° Undo Copy Duplicate Duplicate to new slide Delete" at bounding box center [203, 129] width 362 height 204
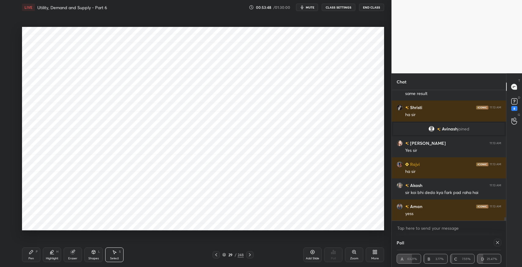
scroll to position [4892, 0]
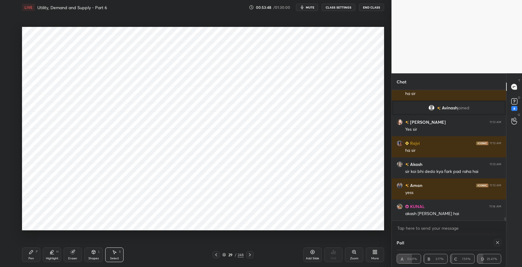
click at [31, 251] on icon at bounding box center [31, 252] width 5 height 5
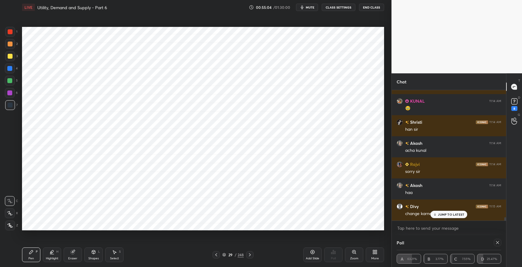
scroll to position [5067, 0]
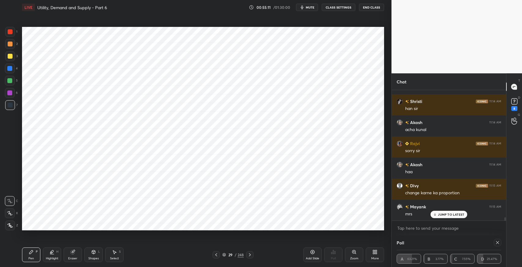
click at [33, 253] on icon at bounding box center [31, 252] width 5 height 5
click at [77, 253] on div "Eraser" at bounding box center [73, 255] width 18 height 15
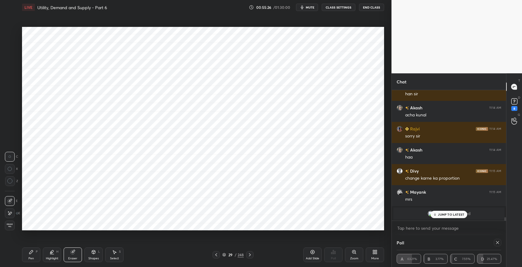
click at [10, 213] on icon at bounding box center [10, 213] width 3 height 3
click at [36, 251] on div "P" at bounding box center [37, 252] width 2 height 3
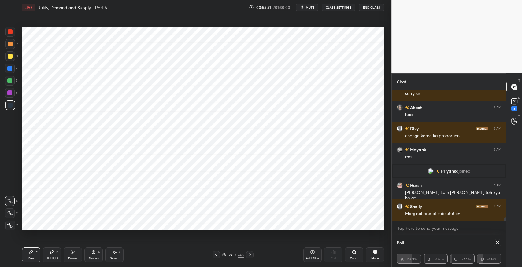
scroll to position [5151, 0]
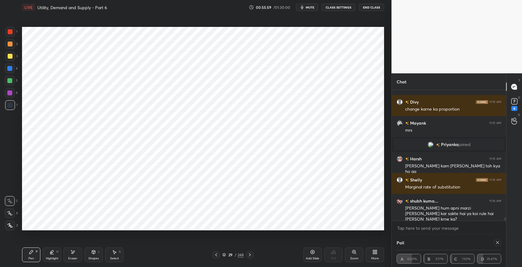
click at [73, 257] on div "Eraser" at bounding box center [72, 258] width 9 height 3
click at [28, 256] on div "Pen P" at bounding box center [31, 255] width 18 height 15
click at [94, 255] on div "Shapes L" at bounding box center [93, 255] width 18 height 15
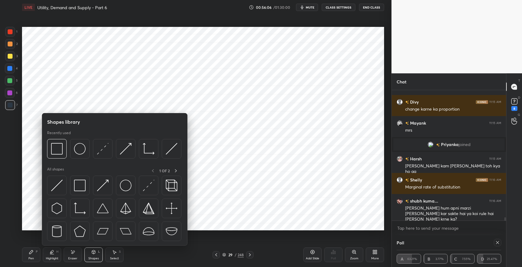
click at [123, 187] on img at bounding box center [126, 186] width 12 height 12
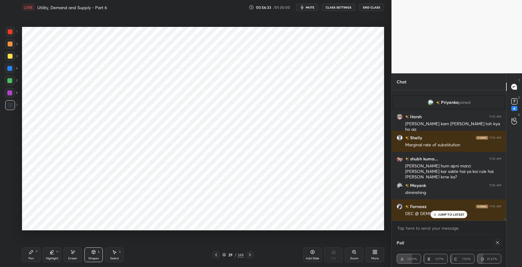
scroll to position [5214, 0]
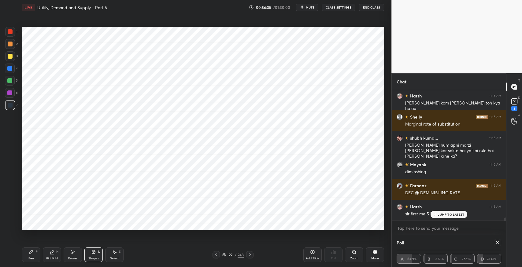
click at [449, 216] on p "JUMP TO LATEST" at bounding box center [451, 215] width 26 height 4
click at [73, 256] on div "Eraser" at bounding box center [73, 255] width 18 height 15
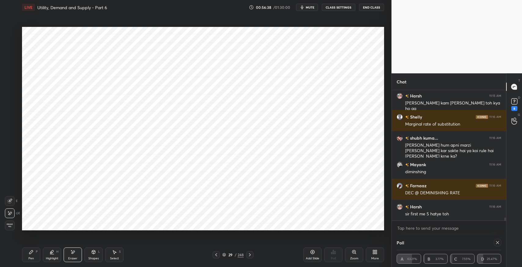
click at [29, 254] on icon at bounding box center [31, 253] width 4 height 4
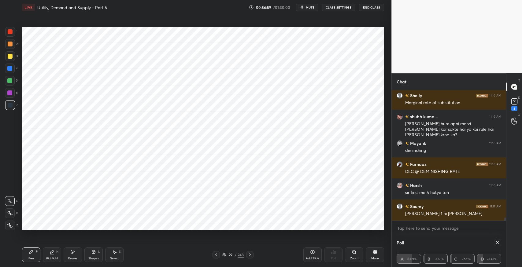
click at [75, 252] on icon at bounding box center [73, 252] width 3 height 3
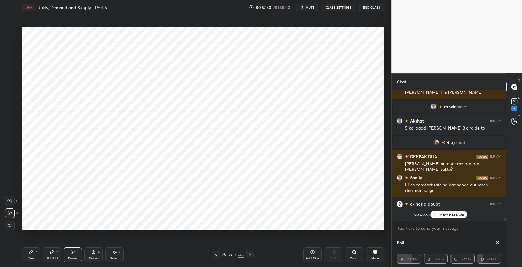
scroll to position [5248, 0]
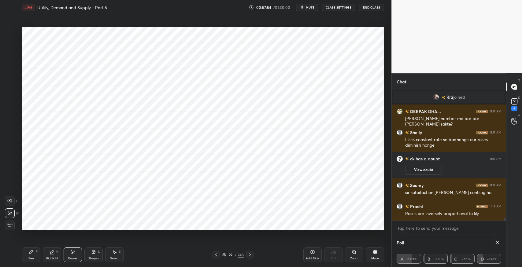
click at [76, 259] on div "Eraser" at bounding box center [72, 258] width 9 height 3
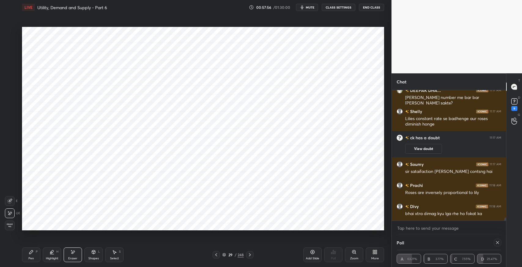
click at [33, 253] on icon at bounding box center [31, 252] width 5 height 5
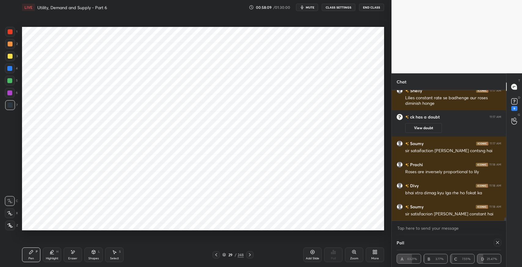
scroll to position [5333, 0]
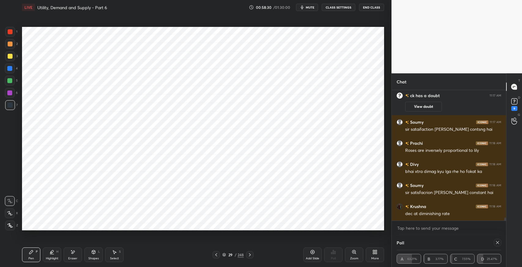
click at [72, 254] on icon at bounding box center [72, 252] width 5 height 5
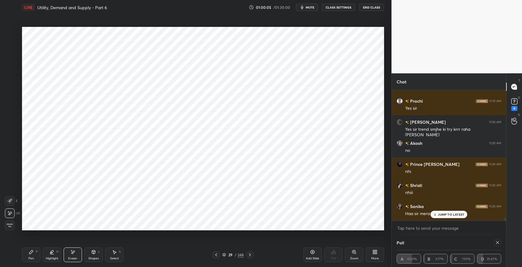
scroll to position [5544, 0]
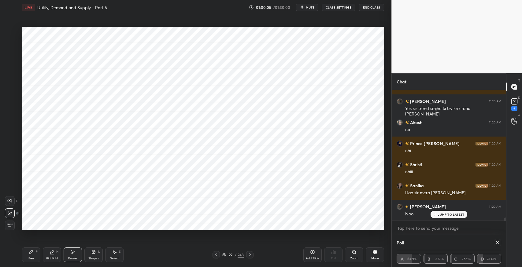
click at [73, 255] on icon at bounding box center [72, 252] width 5 height 5
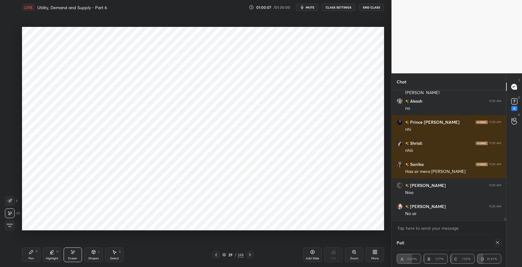
click at [30, 253] on icon at bounding box center [31, 253] width 4 height 4
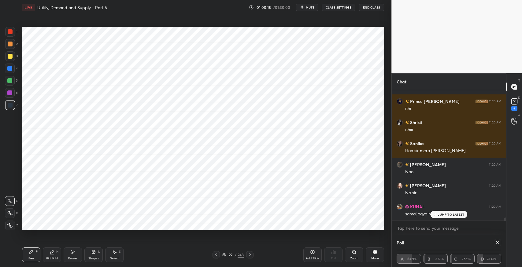
click at [441, 217] on div "JUMP TO LATEST" at bounding box center [449, 214] width 37 height 7
click at [30, 253] on icon at bounding box center [31, 253] width 4 height 4
click at [109, 252] on div "Select S" at bounding box center [114, 255] width 18 height 15
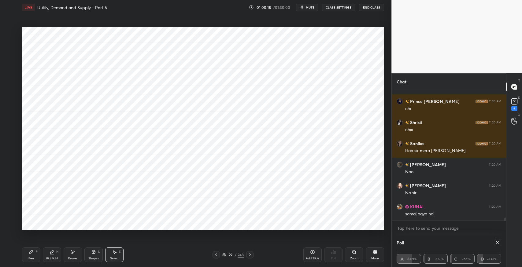
click at [274, 152] on div "0 ° Undo Copy Duplicate Duplicate to new slide Delete" at bounding box center [203, 129] width 362 height 204
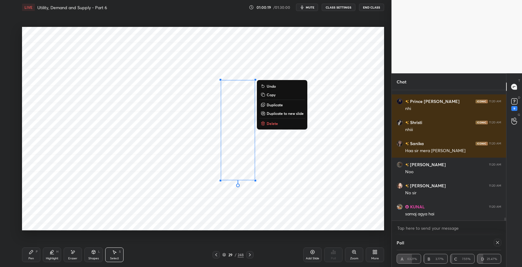
click at [278, 121] on button "Delete" at bounding box center [282, 123] width 46 height 7
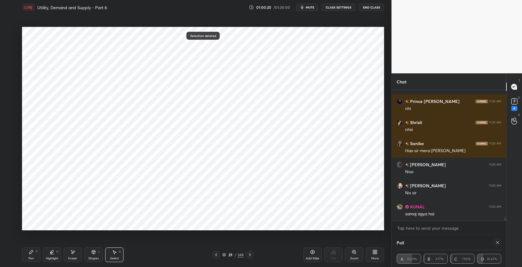
scroll to position [5608, 0]
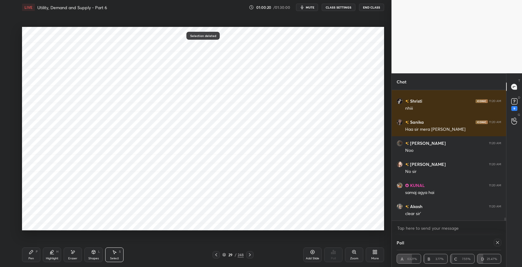
click at [89, 253] on div "Shapes L" at bounding box center [93, 255] width 18 height 15
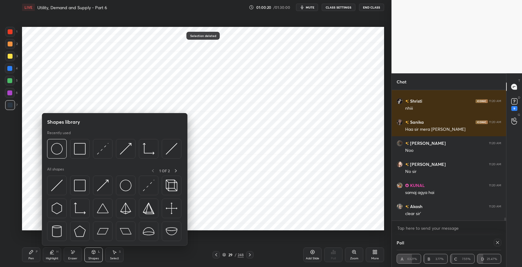
click at [82, 207] on img at bounding box center [80, 209] width 12 height 12
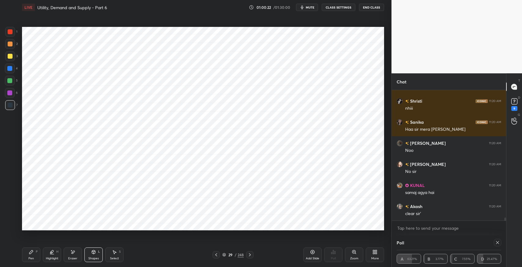
click at [30, 255] on div "Pen P" at bounding box center [31, 255] width 18 height 15
click at [77, 256] on div "Eraser" at bounding box center [73, 255] width 18 height 15
click at [11, 200] on icon at bounding box center [10, 200] width 3 height 3
click at [26, 255] on div "Pen P" at bounding box center [31, 255] width 18 height 15
click at [72, 256] on div "Eraser" at bounding box center [73, 255] width 18 height 15
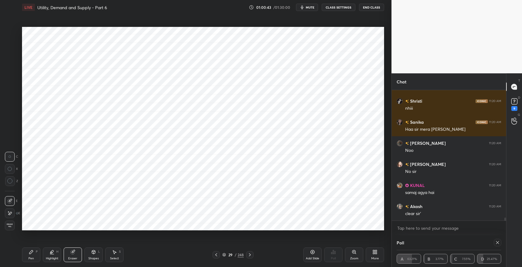
click at [32, 256] on div "Pen P" at bounding box center [31, 255] width 18 height 15
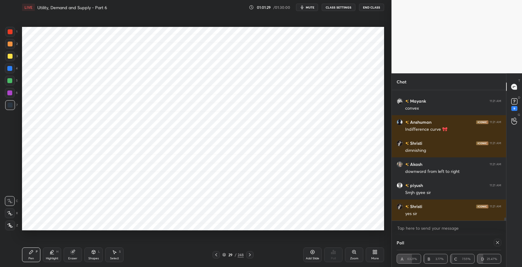
scroll to position [5755, 0]
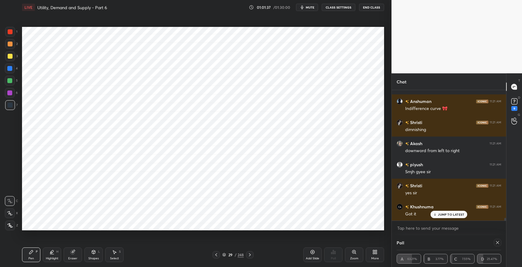
click at [39, 256] on div "Pen P" at bounding box center [31, 255] width 18 height 15
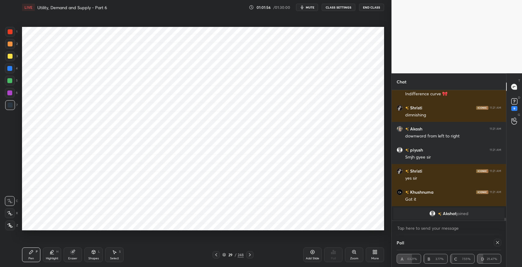
scroll to position [5791, 0]
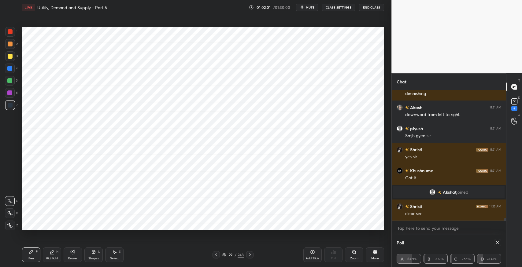
click at [76, 255] on div "Eraser" at bounding box center [73, 255] width 18 height 15
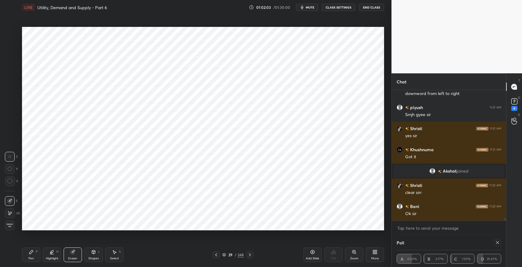
click at [33, 254] on icon at bounding box center [31, 252] width 5 height 5
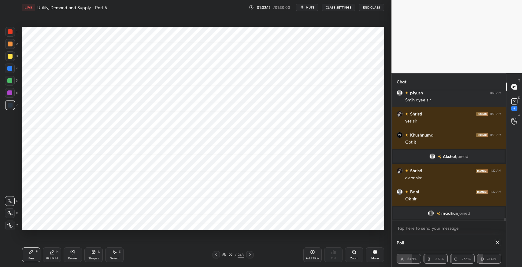
scroll to position [5694, 0]
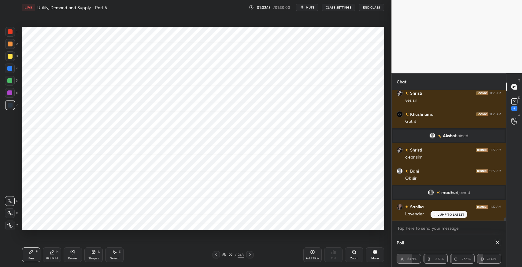
click at [198, 262] on div "Pen P Highlight H Eraser Shapes L Select S 29 / 248 Add Slide Poll Zoom More" at bounding box center [203, 255] width 362 height 24
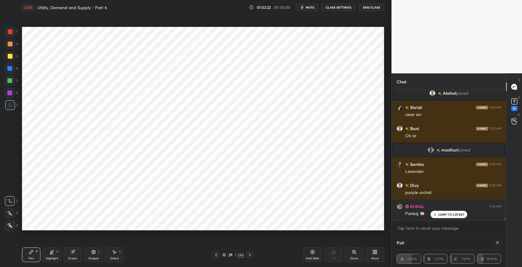
scroll to position [5757, 0]
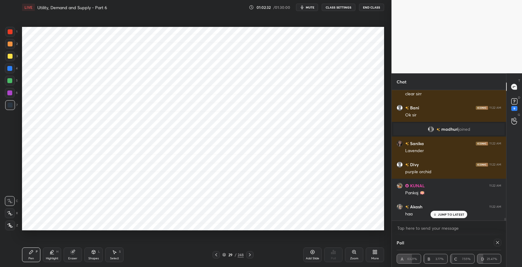
click at [77, 252] on div "Eraser" at bounding box center [73, 255] width 18 height 15
click at [12, 212] on div at bounding box center [10, 214] width 10 height 10
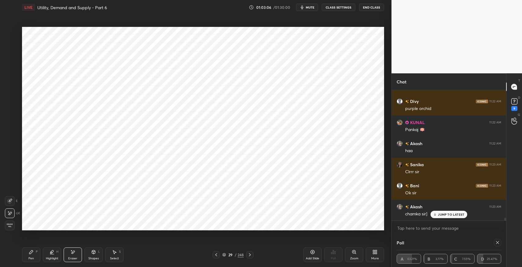
scroll to position [5842, 0]
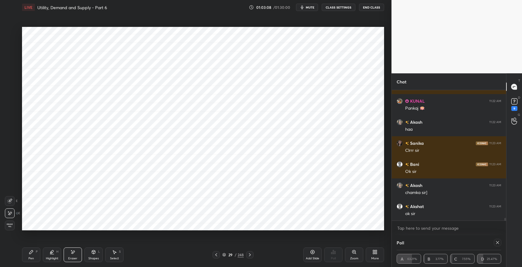
click at [24, 257] on div "Pen P" at bounding box center [31, 255] width 18 height 15
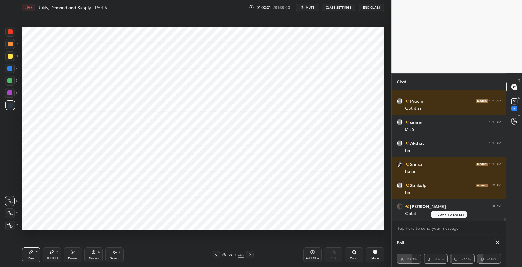
scroll to position [6032, 0]
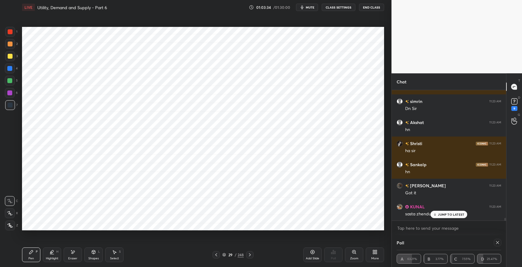
click at [436, 215] on icon at bounding box center [435, 215] width 4 height 4
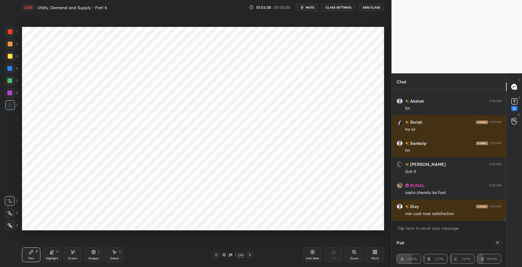
click at [11, 226] on icon at bounding box center [10, 226] width 5 height 4
click at [72, 255] on icon at bounding box center [72, 252] width 5 height 5
click at [12, 225] on span "Erase all" at bounding box center [9, 226] width 9 height 4
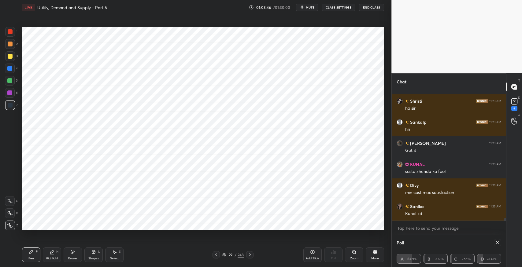
scroll to position [6095, 0]
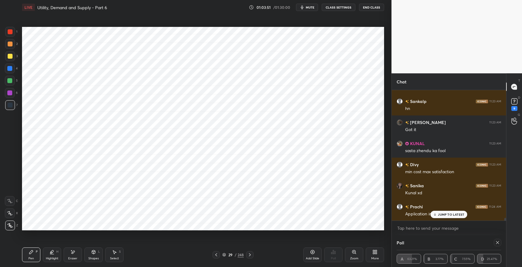
click at [95, 254] on icon at bounding box center [93, 253] width 3 height 4
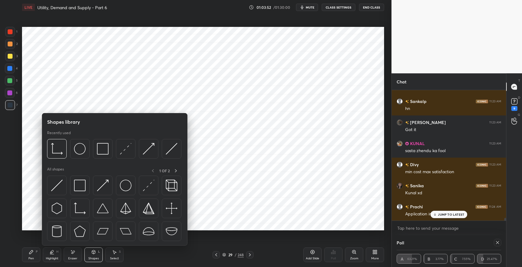
click at [77, 210] on img at bounding box center [80, 209] width 12 height 12
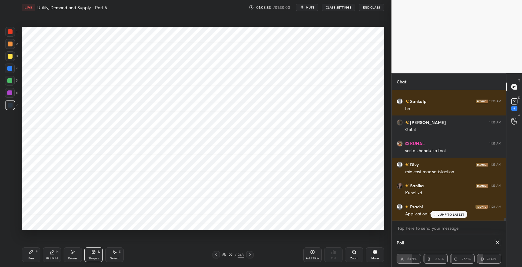
click at [95, 256] on div "Shapes L" at bounding box center [93, 255] width 18 height 15
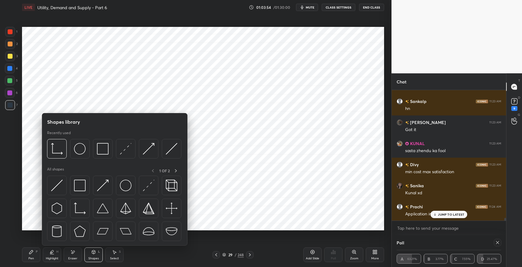
click at [98, 185] on img at bounding box center [103, 186] width 12 height 12
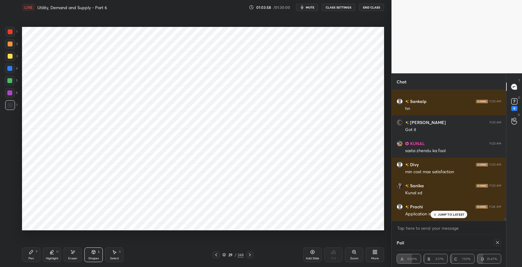
click at [72, 251] on icon at bounding box center [72, 252] width 5 height 5
click at [10, 210] on div at bounding box center [10, 214] width 10 height 10
click at [34, 255] on div "Pen P" at bounding box center [31, 255] width 18 height 15
click at [71, 252] on icon at bounding box center [72, 252] width 5 height 5
click at [32, 253] on icon at bounding box center [31, 252] width 5 height 5
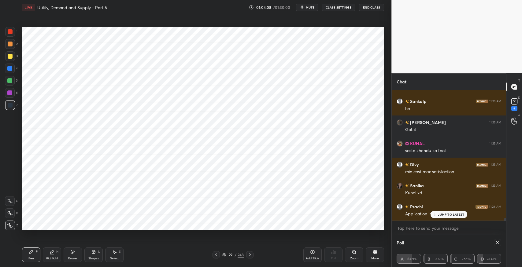
click at [30, 256] on div "Pen P" at bounding box center [31, 255] width 18 height 15
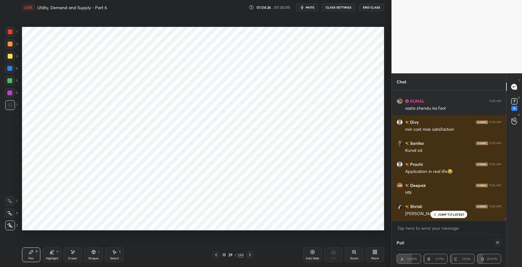
scroll to position [6158, 0]
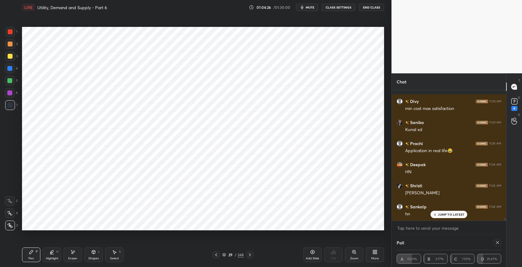
click at [29, 252] on icon at bounding box center [31, 252] width 5 height 5
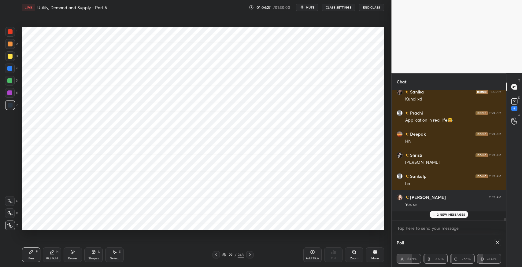
click at [10, 202] on icon at bounding box center [10, 201] width 6 height 4
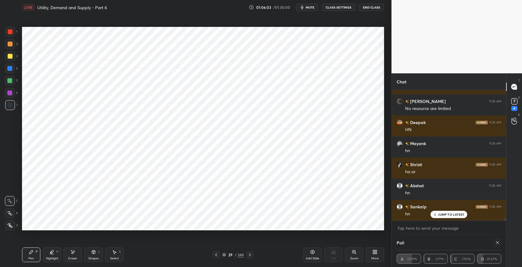
scroll to position [6898, 0]
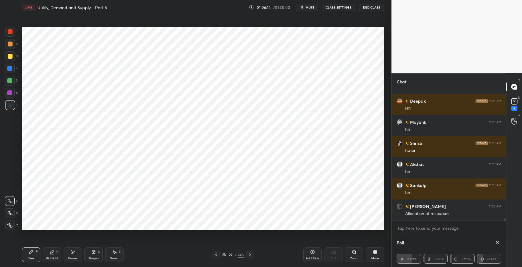
click at [116, 255] on div "Select S" at bounding box center [114, 255] width 18 height 15
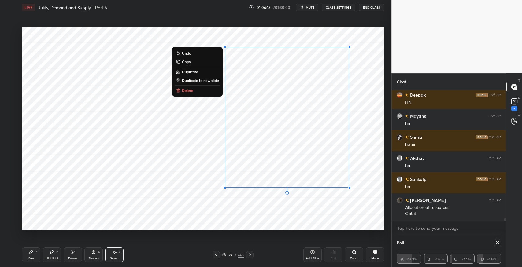
scroll to position [6924, 0]
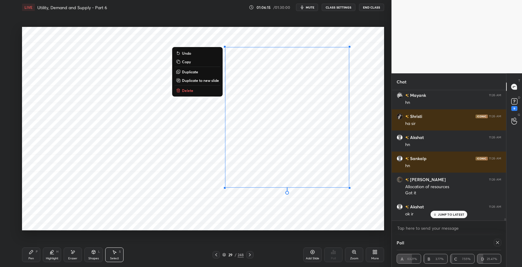
click at [207, 91] on button "Delete" at bounding box center [198, 90] width 46 height 7
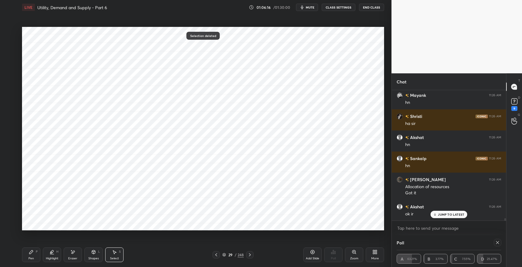
click at [31, 251] on icon at bounding box center [31, 252] width 5 height 5
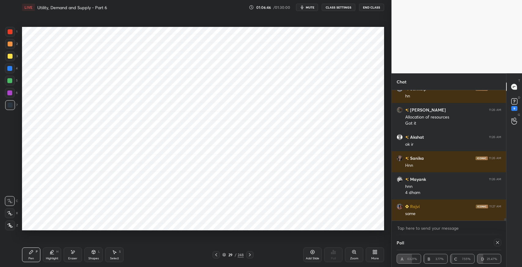
scroll to position [7015, 0]
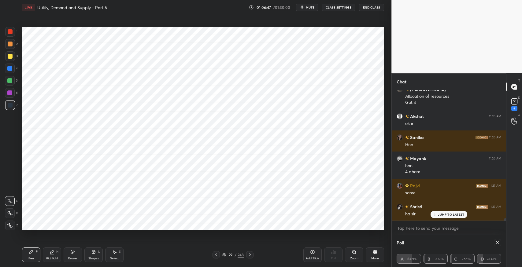
click at [72, 255] on div "Eraser" at bounding box center [73, 255] width 18 height 15
click at [37, 258] on div "Pen P" at bounding box center [31, 255] width 18 height 15
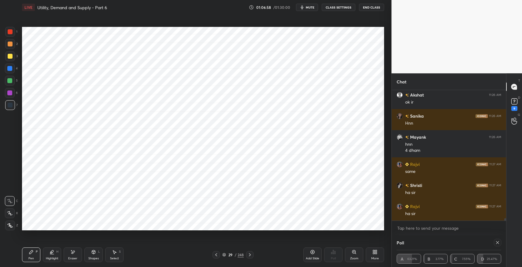
scroll to position [7057, 0]
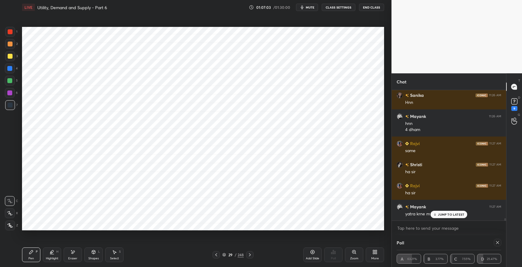
click at [453, 215] on p "JUMP TO LATEST" at bounding box center [451, 215] width 26 height 4
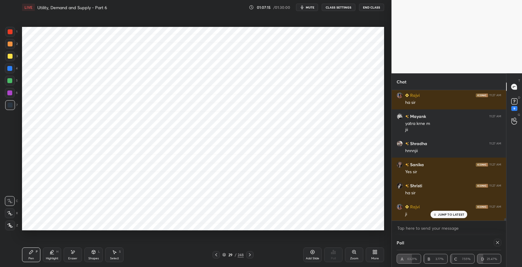
scroll to position [7169, 0]
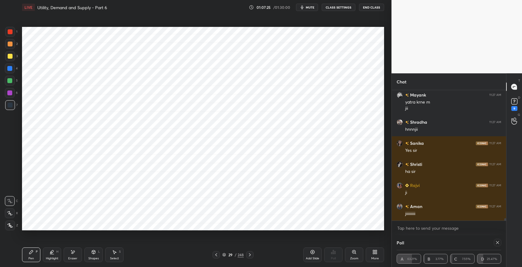
click at [113, 252] on icon at bounding box center [114, 252] width 5 height 5
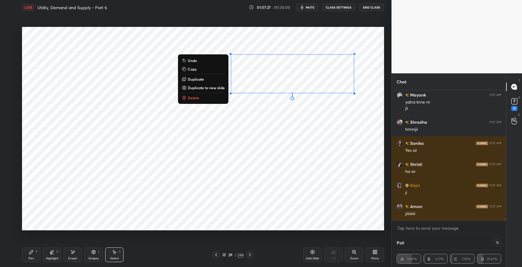
click at [201, 98] on button "Delete" at bounding box center [204, 97] width 46 height 7
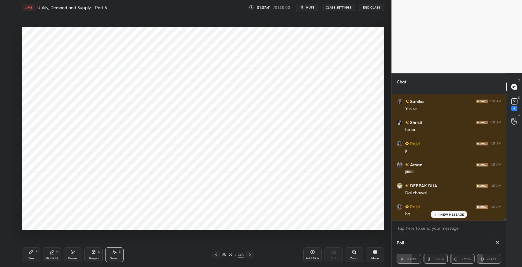
scroll to position [7233, 0]
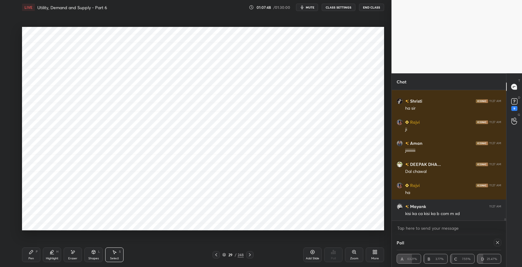
click at [32, 256] on div "Pen P" at bounding box center [31, 255] width 18 height 15
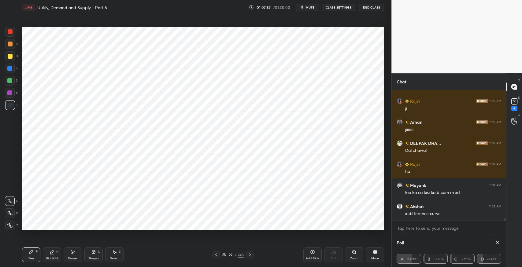
click at [73, 251] on icon at bounding box center [72, 252] width 5 height 5
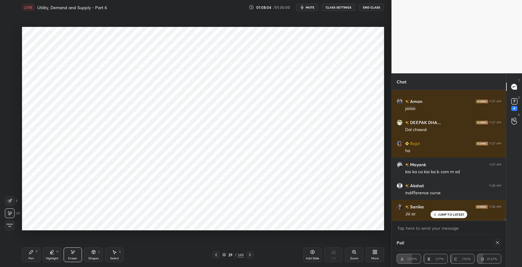
click at [30, 256] on div "Pen P" at bounding box center [31, 255] width 18 height 15
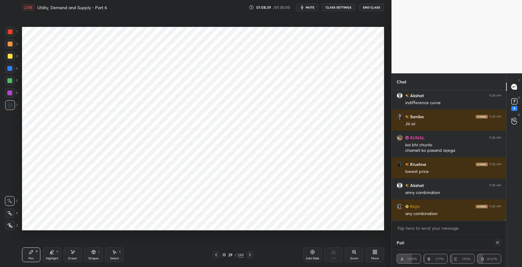
scroll to position [7386, 0]
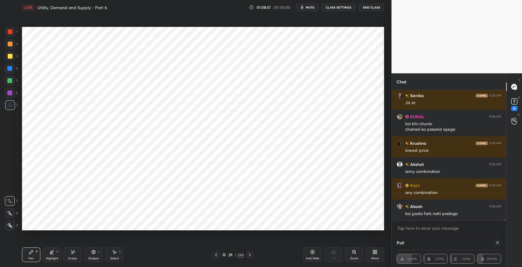
click at [194, 235] on div "Setting up your live class Poll for secs No correct answer Start poll" at bounding box center [203, 129] width 367 height 228
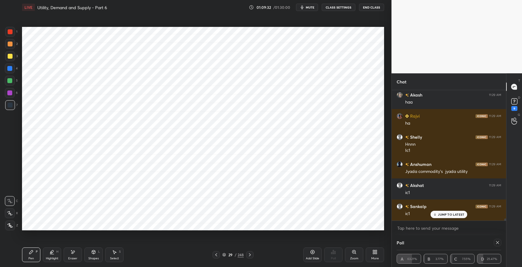
scroll to position [7539, 0]
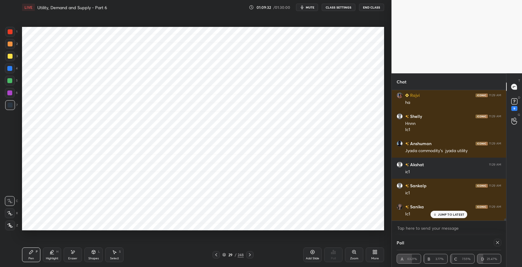
click at [76, 258] on div "Eraser" at bounding box center [72, 258] width 9 height 3
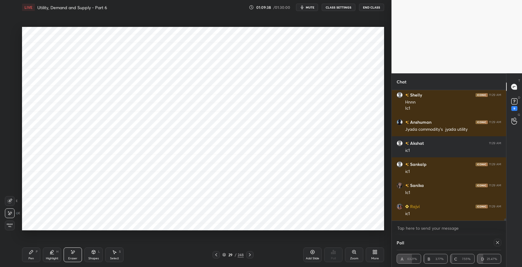
click at [38, 256] on div "Pen P" at bounding box center [31, 255] width 18 height 15
click at [92, 251] on icon at bounding box center [93, 252] width 5 height 5
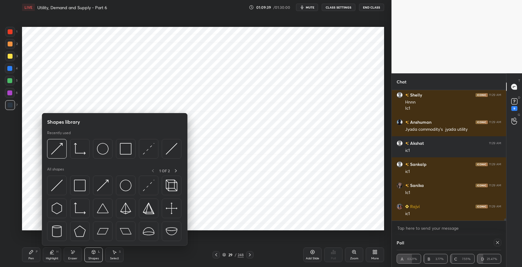
click at [73, 258] on div "Eraser" at bounding box center [72, 258] width 9 height 3
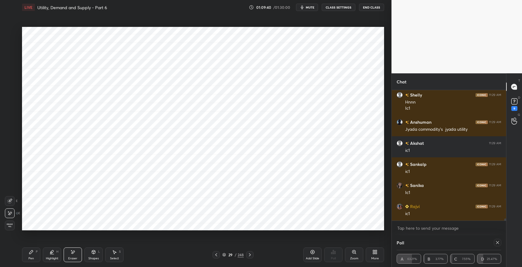
click at [29, 253] on icon at bounding box center [31, 252] width 5 height 5
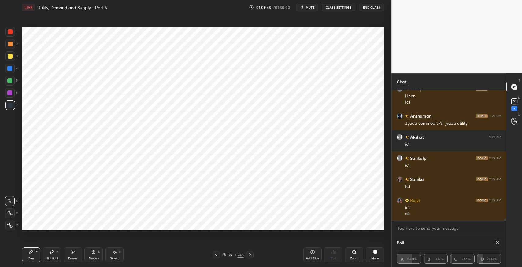
scroll to position [7588, 0]
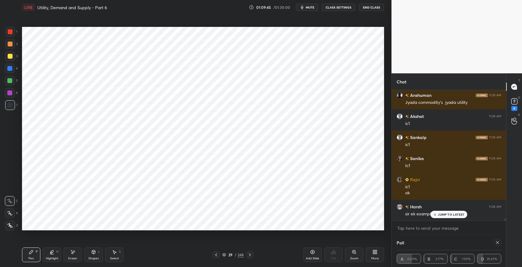
click at [144, 239] on div "Setting up your live class Poll for secs No correct answer Start poll" at bounding box center [203, 129] width 367 height 228
click at [439, 214] on p "JUMP TO LATEST" at bounding box center [451, 215] width 26 height 4
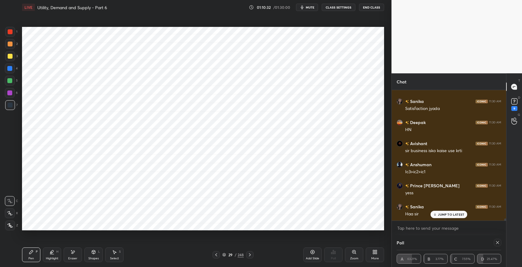
scroll to position [7847, 0]
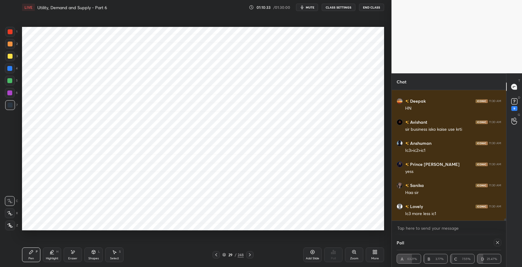
click at [76, 260] on div "Eraser" at bounding box center [72, 258] width 9 height 3
click at [33, 250] on icon at bounding box center [31, 252] width 5 height 5
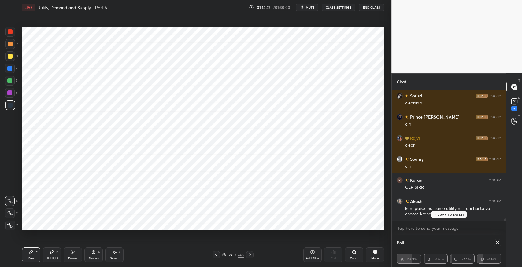
scroll to position [8209, 0]
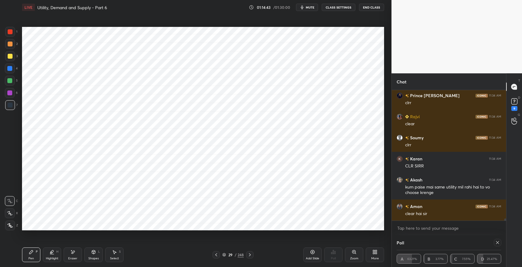
click at [309, 8] on span "mute" at bounding box center [310, 7] width 9 height 4
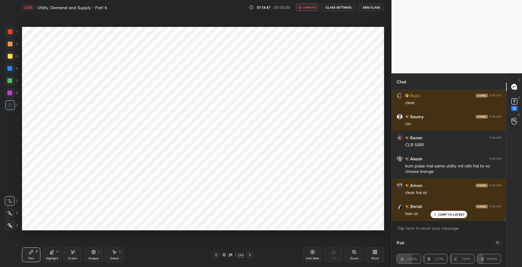
scroll to position [8251, 0]
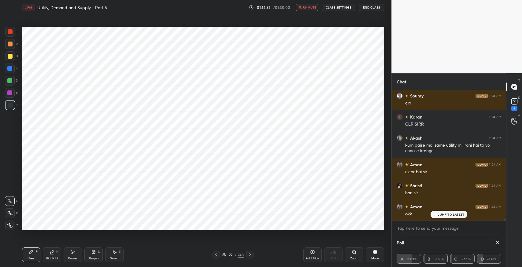
click at [305, 6] on span "unmute" at bounding box center [309, 7] width 13 height 4
click at [438, 211] on div "JUMP TO LATEST" at bounding box center [449, 214] width 37 height 7
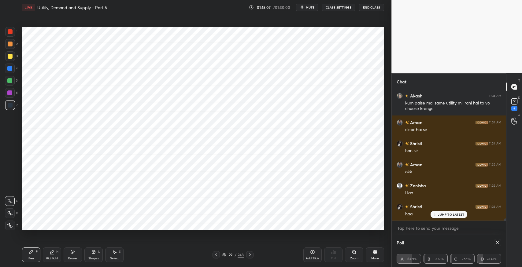
click at [72, 253] on icon at bounding box center [73, 252] width 3 height 3
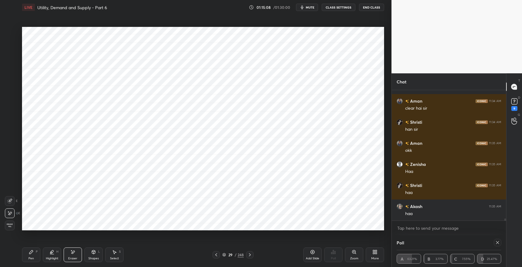
scroll to position [8336, 0]
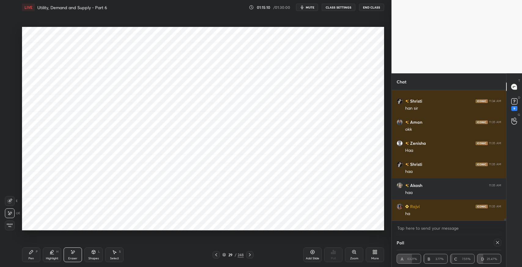
click at [91, 255] on div "Shapes L" at bounding box center [93, 255] width 18 height 15
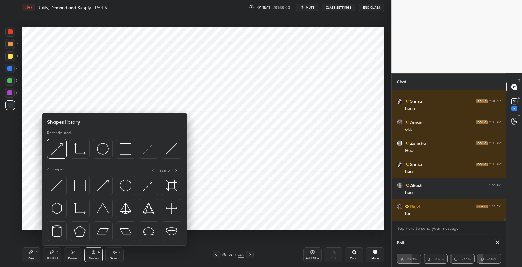
click at [79, 184] on img at bounding box center [80, 186] width 12 height 12
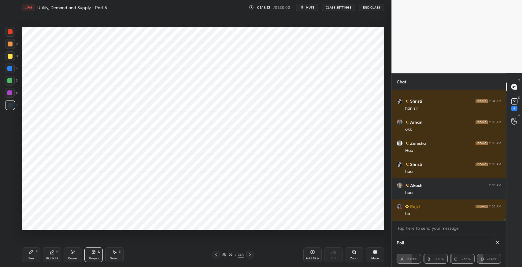
click at [78, 259] on div "Eraser" at bounding box center [73, 255] width 18 height 15
click at [92, 257] on div "Shapes" at bounding box center [93, 258] width 10 height 3
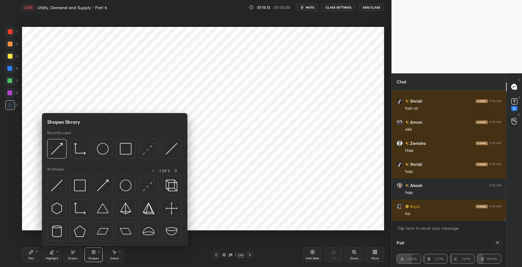
click at [26, 255] on div "Pen P" at bounding box center [31, 255] width 18 height 15
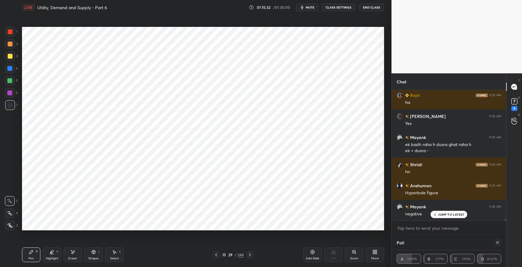
scroll to position [8469, 0]
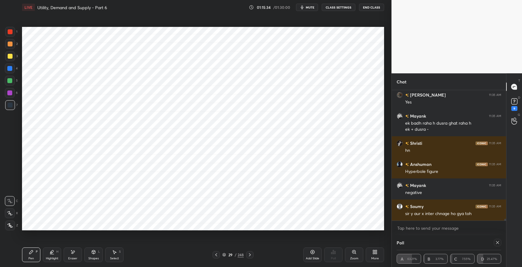
click at [75, 257] on div "Eraser" at bounding box center [72, 258] width 9 height 3
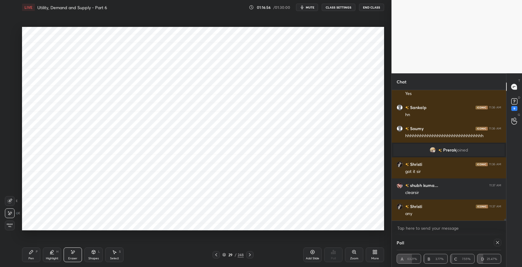
scroll to position [8539, 0]
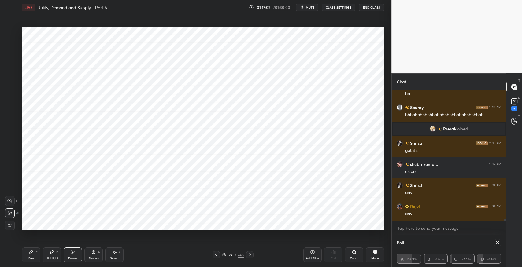
click at [54, 259] on div "Highlight" at bounding box center [52, 258] width 13 height 3
click at [12, 82] on div at bounding box center [10, 81] width 10 height 10
click at [12, 213] on icon at bounding box center [9, 213] width 5 height 5
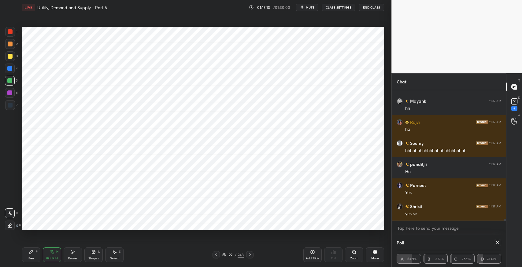
scroll to position [8708, 0]
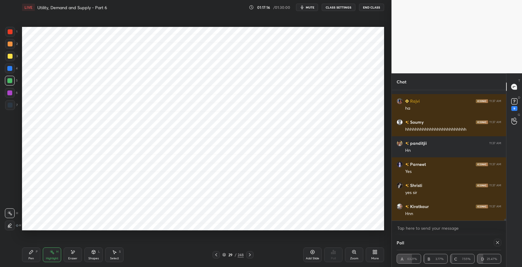
click at [13, 108] on div at bounding box center [10, 105] width 10 height 10
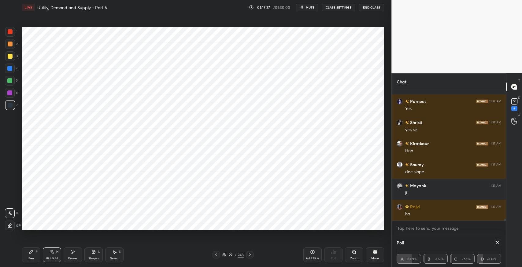
scroll to position [8792, 0]
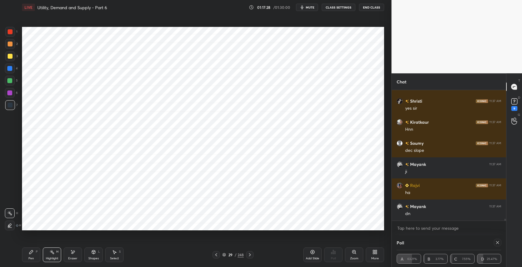
click at [216, 256] on icon at bounding box center [216, 255] width 5 height 5
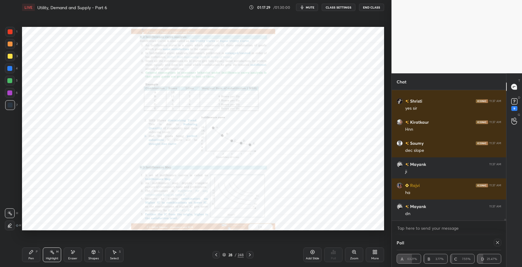
click at [354, 257] on div "Zoom" at bounding box center [354, 258] width 8 height 3
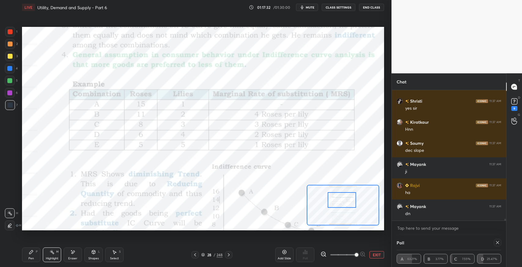
click at [27, 256] on div "Pen P" at bounding box center [31, 255] width 18 height 15
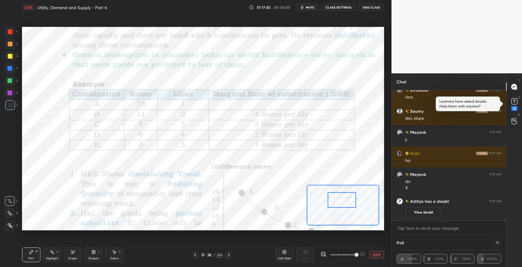
scroll to position [8730, 0]
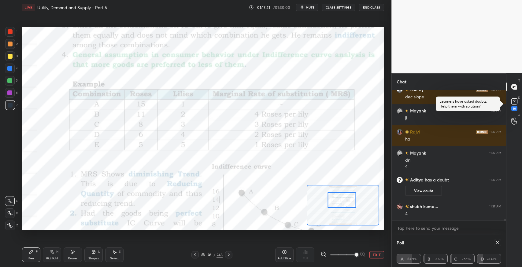
click at [512, 85] on icon at bounding box center [515, 87] width 6 height 6
click at [515, 91] on div at bounding box center [515, 86] width 12 height 11
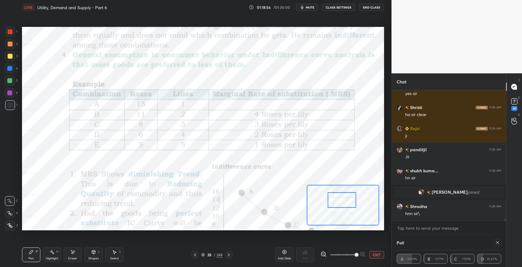
scroll to position [8967, 0]
click at [229, 257] on icon at bounding box center [228, 255] width 5 height 5
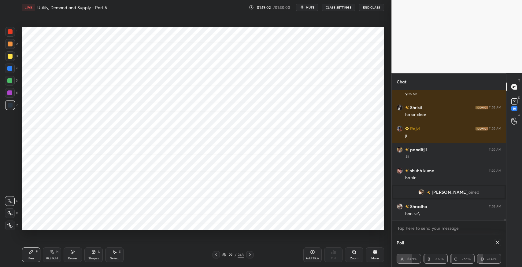
scroll to position [8988, 0]
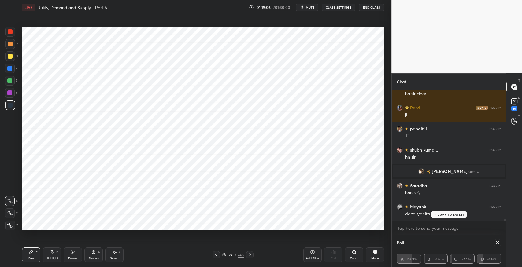
click at [9, 32] on div at bounding box center [10, 31] width 5 height 5
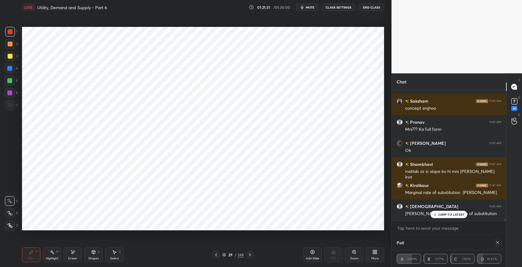
scroll to position [9744, 0]
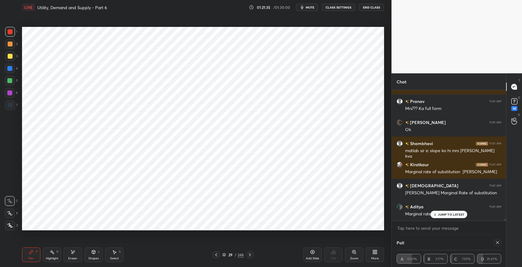
click at [71, 253] on icon at bounding box center [72, 252] width 5 height 5
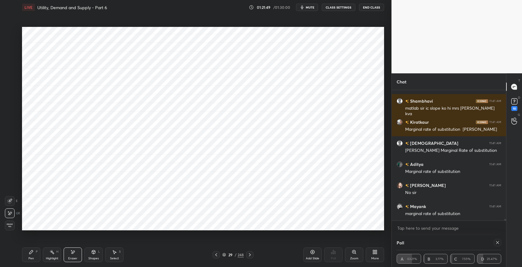
scroll to position [9808, 0]
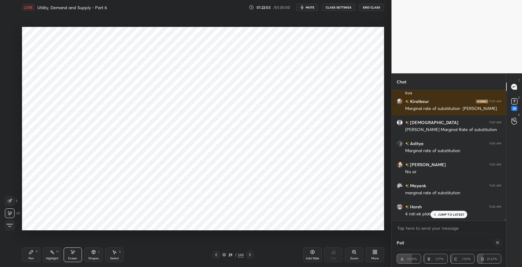
click at [30, 256] on div "Pen P" at bounding box center [31, 255] width 18 height 15
click at [218, 256] on icon at bounding box center [216, 255] width 5 height 5
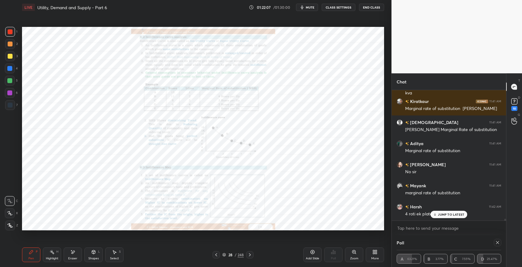
click at [73, 255] on div "Eraser" at bounding box center [73, 255] width 18 height 15
click at [10, 226] on span "Erase all" at bounding box center [9, 226] width 9 height 4
click at [349, 256] on div "Zoom" at bounding box center [354, 255] width 18 height 15
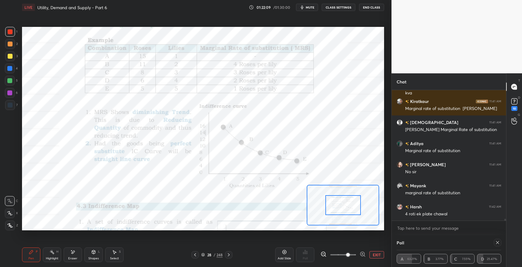
scroll to position [9829, 0]
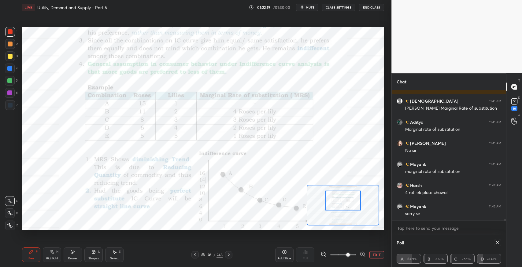
click at [28, 256] on div "Pen P" at bounding box center [31, 255] width 18 height 15
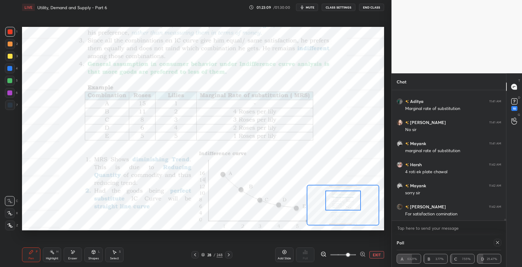
scroll to position [9871, 0]
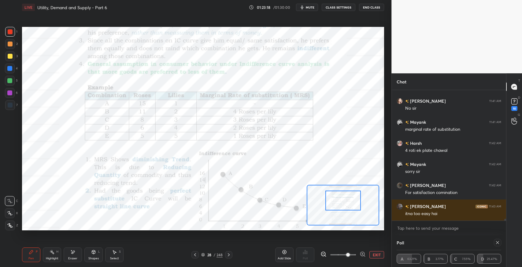
click at [228, 254] on icon at bounding box center [229, 255] width 2 height 3
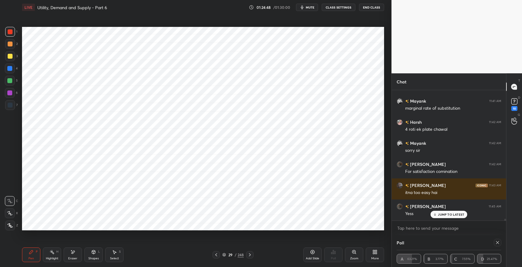
scroll to position [9913, 0]
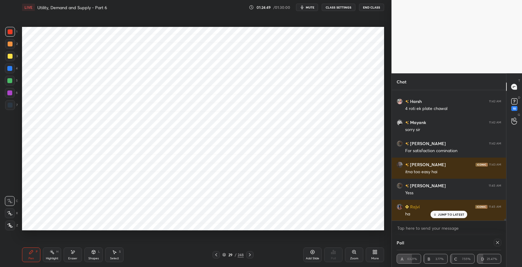
click at [306, 253] on div "Add Slide" at bounding box center [313, 255] width 18 height 15
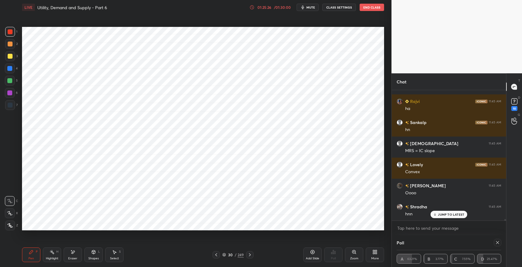
scroll to position [10040, 0]
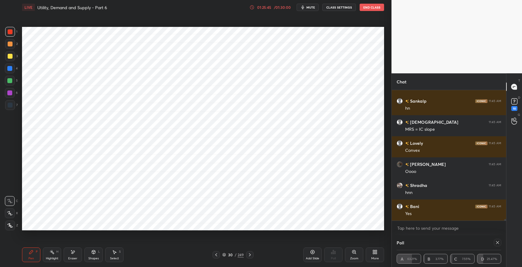
click at [72, 249] on div "Eraser" at bounding box center [73, 255] width 18 height 15
click at [29, 254] on icon at bounding box center [31, 253] width 4 height 4
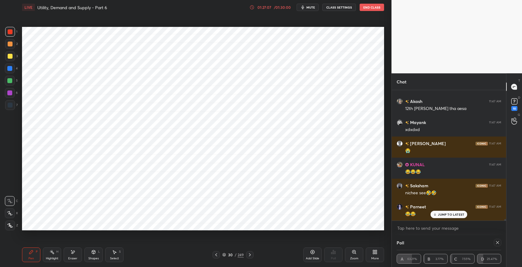
scroll to position [10505, 0]
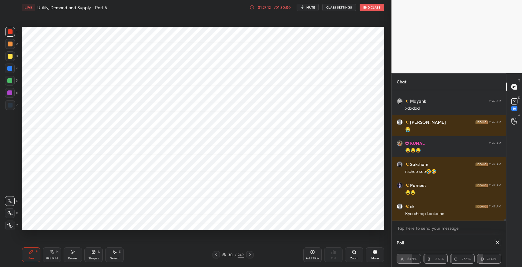
click at [76, 253] on div "Eraser" at bounding box center [73, 255] width 18 height 15
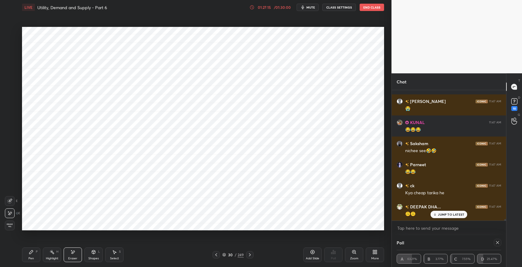
scroll to position [10547, 0]
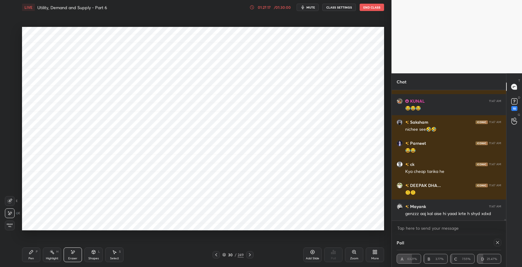
click at [32, 259] on div "Pen" at bounding box center [31, 258] width 6 height 3
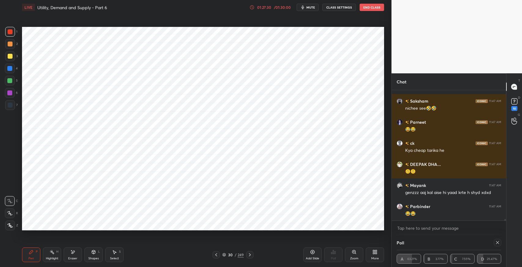
scroll to position [10589, 0]
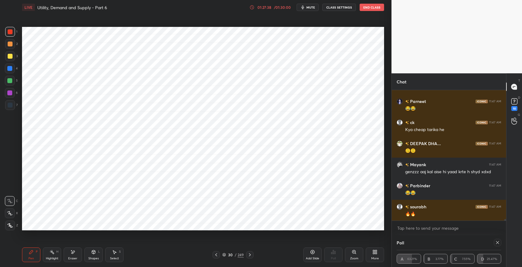
click at [214, 255] on icon at bounding box center [216, 255] width 5 height 5
click at [217, 255] on icon at bounding box center [216, 255] width 5 height 5
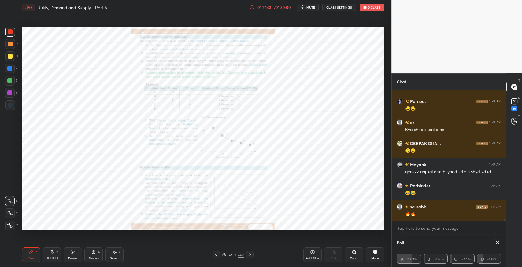
click at [348, 257] on div "Zoom" at bounding box center [354, 255] width 18 height 15
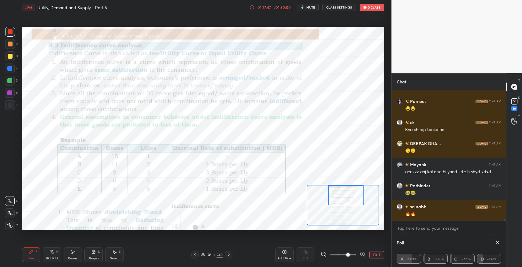
scroll to position [10610, 0]
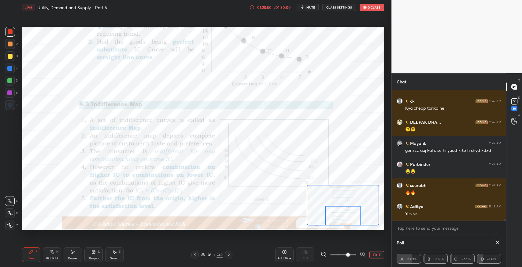
click at [230, 256] on icon at bounding box center [228, 255] width 5 height 5
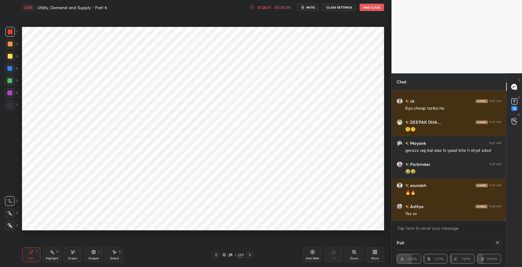
click at [250, 257] on icon at bounding box center [250, 255] width 5 height 5
click at [251, 256] on icon at bounding box center [250, 255] width 5 height 5
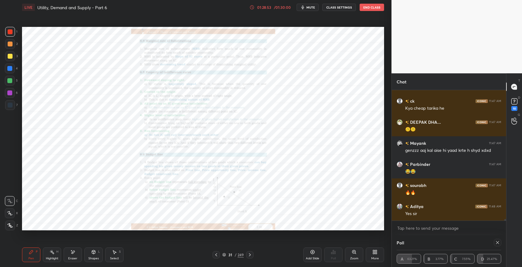
click at [250, 255] on icon at bounding box center [250, 255] width 5 height 5
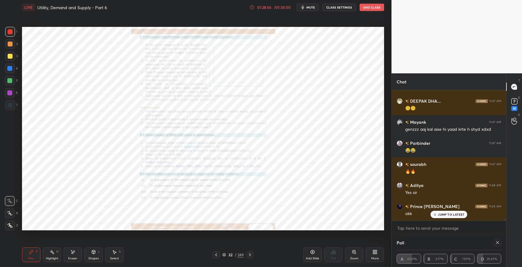
scroll to position [10652, 0]
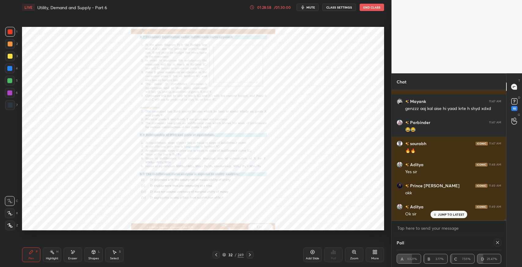
click at [215, 255] on icon at bounding box center [216, 255] width 2 height 3
click at [218, 257] on icon at bounding box center [216, 255] width 5 height 5
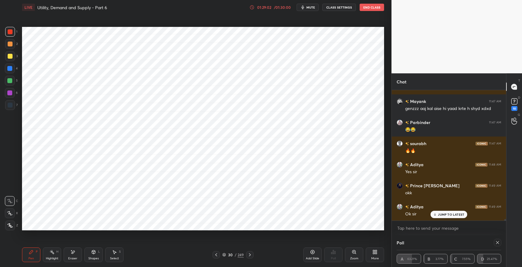
click at [215, 258] on div at bounding box center [216, 254] width 7 height 7
click at [216, 255] on icon at bounding box center [216, 255] width 5 height 5
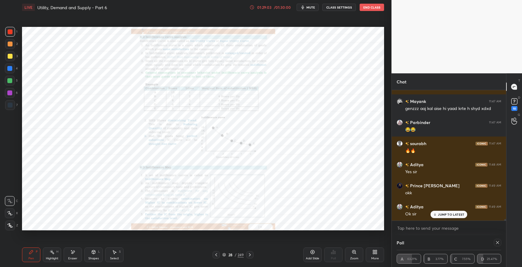
click at [218, 254] on icon at bounding box center [216, 255] width 5 height 5
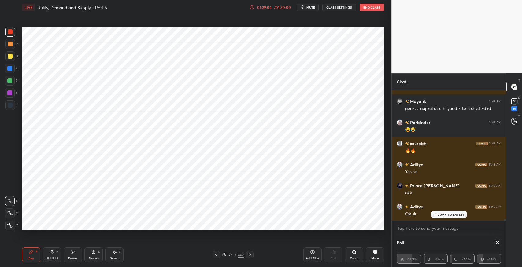
click at [216, 254] on icon at bounding box center [216, 255] width 5 height 5
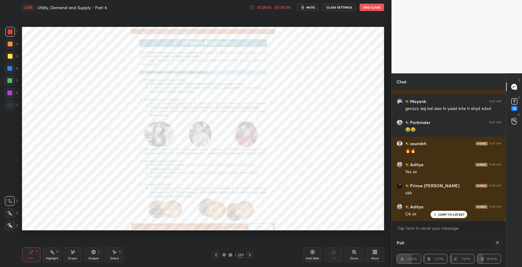
click at [216, 255] on icon at bounding box center [216, 255] width 2 height 3
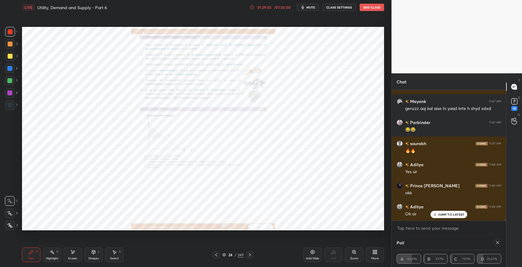
click at [252, 257] on icon at bounding box center [250, 255] width 5 height 5
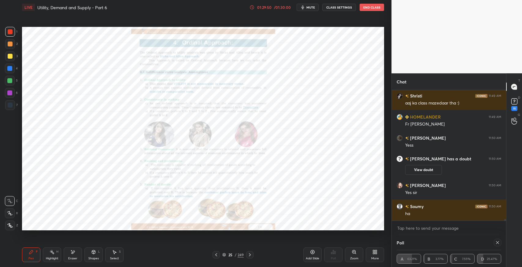
scroll to position [10322, 0]
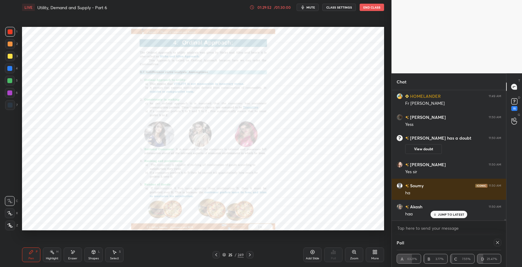
click at [251, 256] on icon at bounding box center [250, 255] width 5 height 5
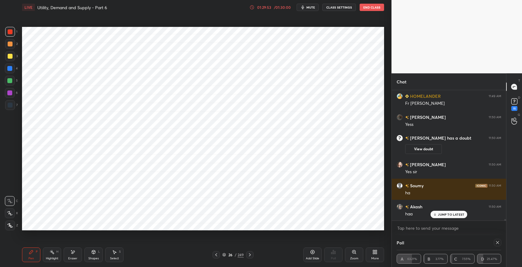
click at [250, 257] on icon at bounding box center [250, 255] width 5 height 5
click at [251, 256] on icon at bounding box center [250, 255] width 5 height 5
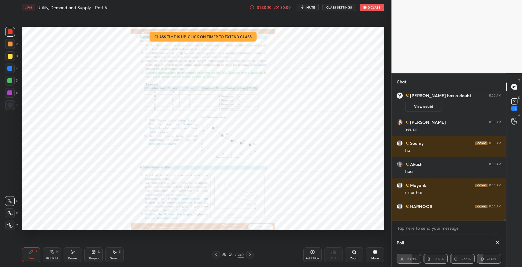
scroll to position [10386, 0]
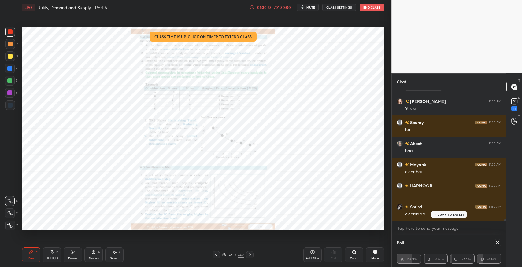
click at [204, 263] on div "Pen P Highlight H Eraser Shapes L Select S 28 / 249 Add Slide Poll Zoom More" at bounding box center [203, 255] width 362 height 24
click at [352, 257] on div "Zoom" at bounding box center [354, 258] width 8 height 3
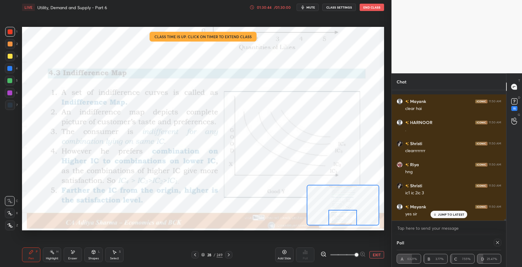
scroll to position [10491, 0]
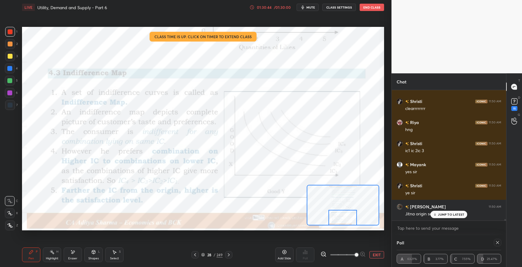
click at [458, 215] on p "JUMP TO LATEST" at bounding box center [451, 215] width 26 height 4
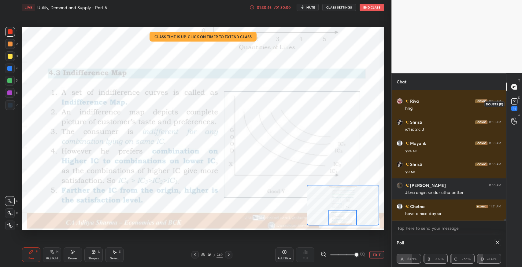
click at [515, 110] on div "11" at bounding box center [515, 108] width 6 height 5
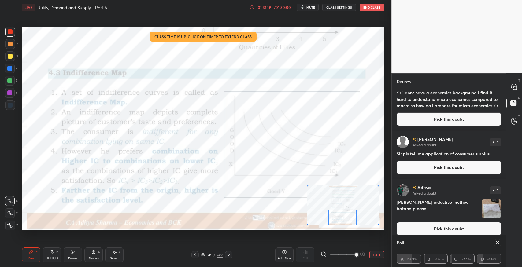
scroll to position [122, 0]
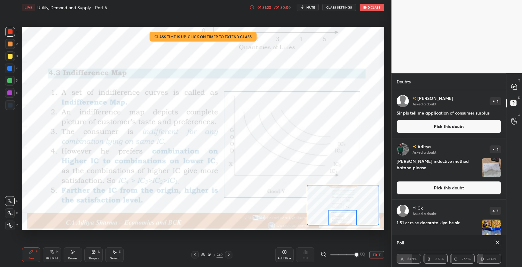
click at [453, 187] on button "Pick this doubt" at bounding box center [449, 187] width 105 height 13
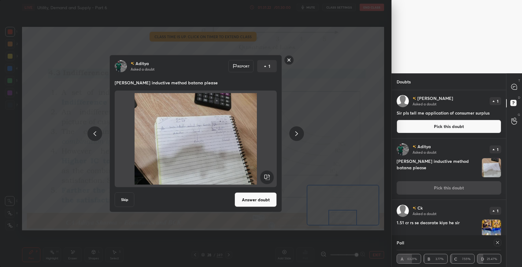
click at [350, 150] on div "[PERSON_NAME] Asked a doubt Report 1 [PERSON_NAME] inductive method batana plea…" at bounding box center [196, 133] width 392 height 267
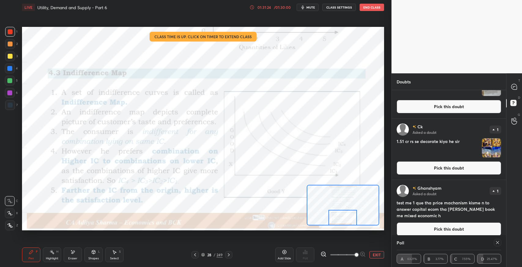
scroll to position [163, 0]
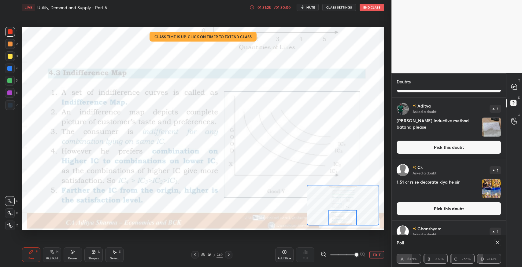
click at [423, 145] on button "Pick this doubt" at bounding box center [449, 147] width 105 height 13
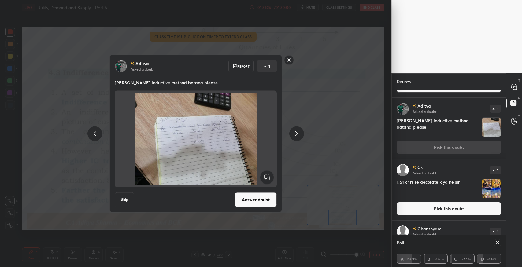
click at [244, 197] on button "Answer doubt" at bounding box center [256, 200] width 42 height 15
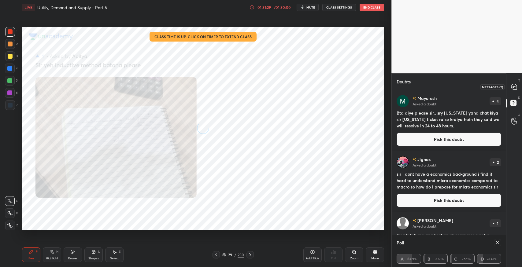
click at [513, 88] on icon at bounding box center [513, 88] width 1 height 0
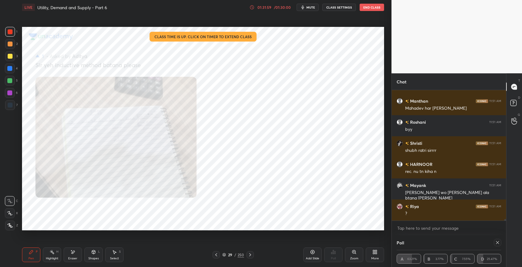
scroll to position [11066, 0]
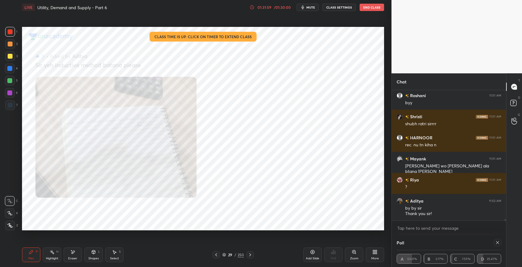
click at [514, 105] on rect at bounding box center [514, 103] width 6 height 6
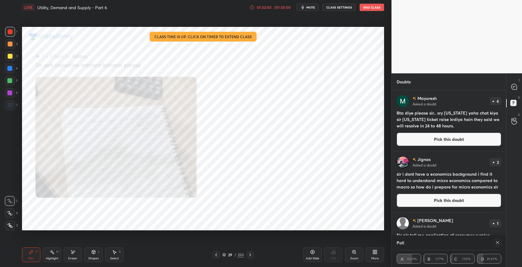
click at [443, 134] on button "Pick this doubt" at bounding box center [449, 139] width 105 height 13
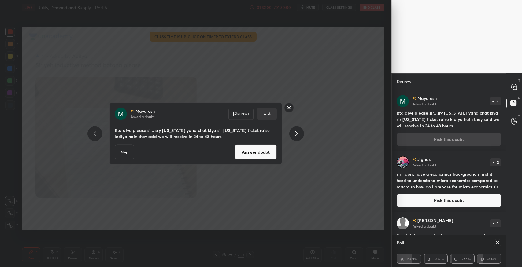
click at [258, 148] on button "Answer doubt" at bounding box center [256, 152] width 42 height 15
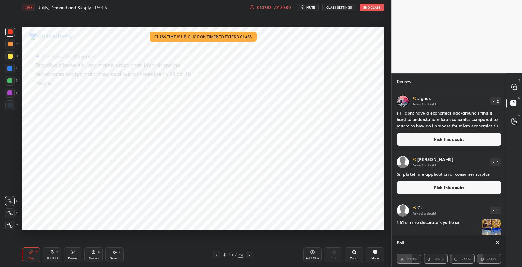
click at [402, 136] on button "Pick this doubt" at bounding box center [449, 139] width 105 height 13
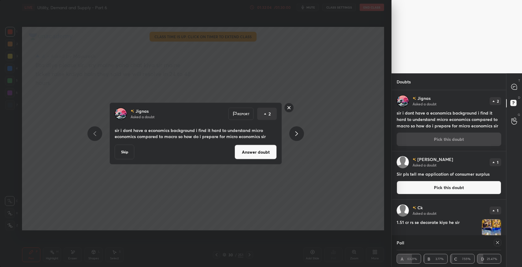
click at [264, 155] on button "Answer doubt" at bounding box center [256, 152] width 42 height 15
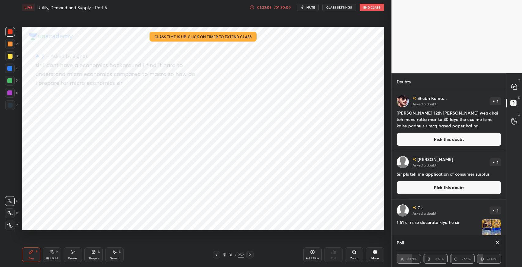
click at [432, 133] on button "Pick this doubt" at bounding box center [449, 139] width 105 height 13
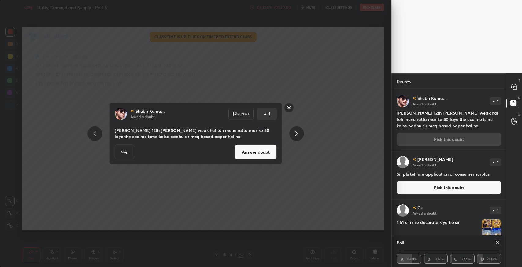
click at [263, 151] on button "Answer doubt" at bounding box center [256, 152] width 42 height 15
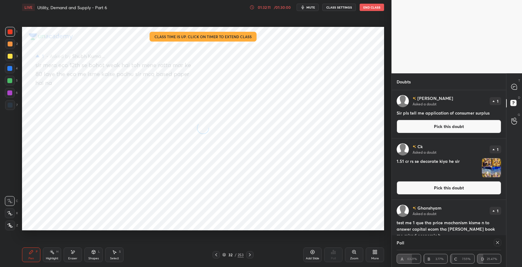
click at [434, 126] on button "Pick this doubt" at bounding box center [449, 126] width 105 height 13
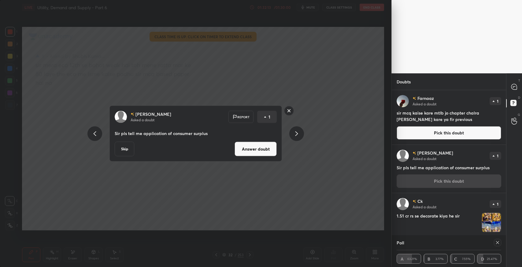
click at [266, 146] on button "Answer doubt" at bounding box center [256, 149] width 42 height 15
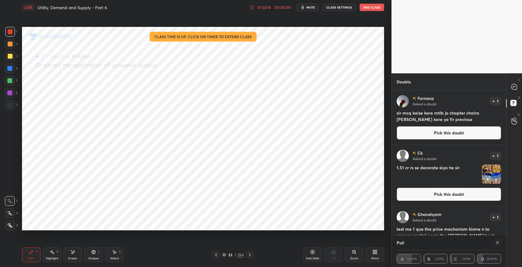
click at [432, 129] on button "Pick this doubt" at bounding box center [449, 132] width 105 height 13
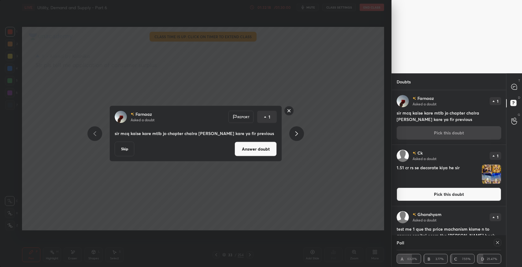
click at [257, 151] on button "Answer doubt" at bounding box center [256, 149] width 42 height 15
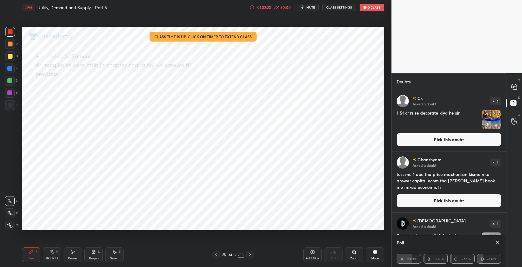
click at [438, 136] on button "Pick this doubt" at bounding box center [449, 139] width 105 height 13
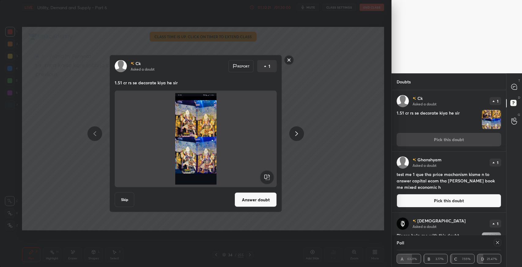
click at [260, 197] on button "Answer doubt" at bounding box center [256, 200] width 42 height 15
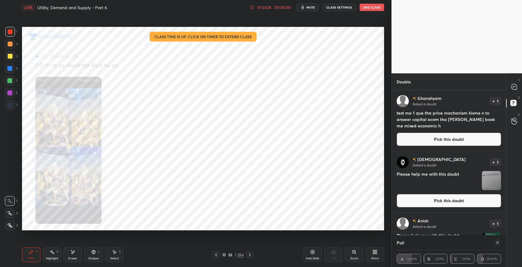
click at [424, 138] on button "Pick this doubt" at bounding box center [449, 139] width 105 height 13
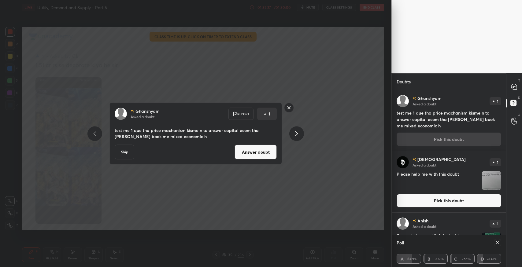
click at [277, 152] on button "Answer doubt" at bounding box center [256, 152] width 42 height 15
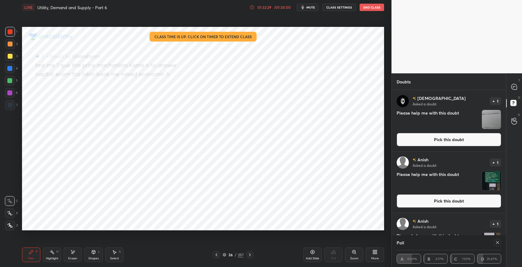
click at [428, 140] on button "Pick this doubt" at bounding box center [449, 139] width 105 height 13
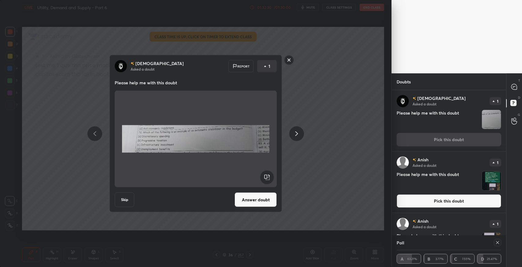
click at [257, 191] on div "[PERSON_NAME] Asked a doubt Report 1 Please help me with this doubt Skip Answer…" at bounding box center [196, 134] width 173 height 158
click at [259, 194] on button "Answer doubt" at bounding box center [256, 200] width 42 height 15
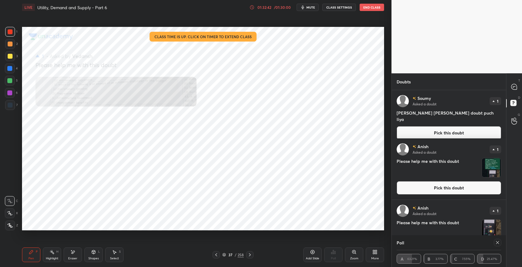
click at [424, 126] on button "Pick this doubt" at bounding box center [449, 132] width 105 height 13
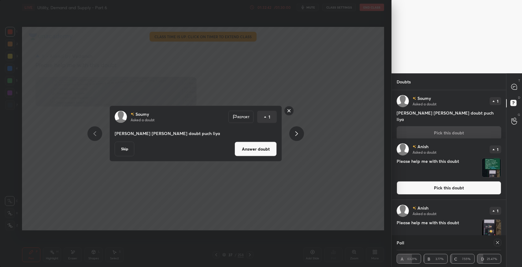
click at [259, 150] on button "Answer doubt" at bounding box center [256, 149] width 42 height 15
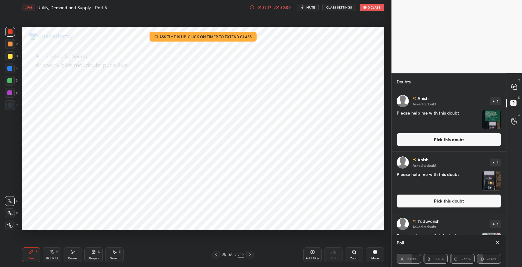
click at [416, 137] on button "Pick this doubt" at bounding box center [449, 139] width 105 height 13
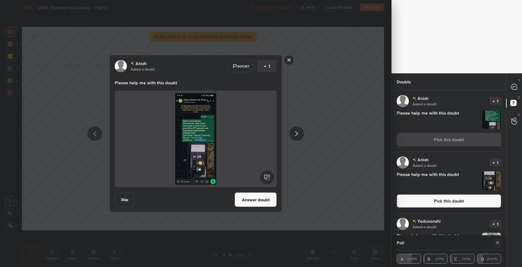
click at [254, 198] on button "Answer doubt" at bounding box center [256, 200] width 42 height 15
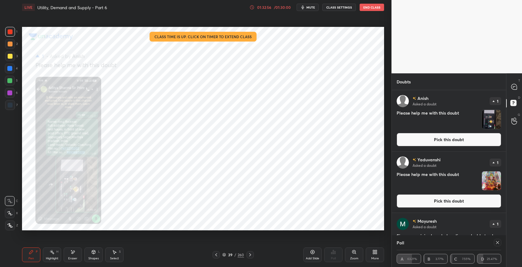
click at [358, 256] on div "Zoom" at bounding box center [354, 255] width 18 height 15
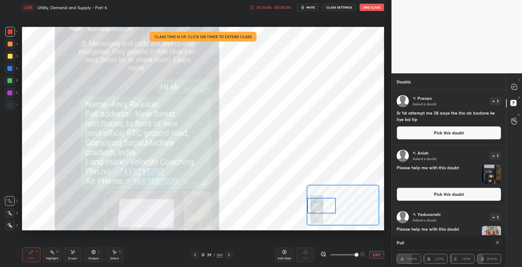
click at [426, 136] on button "Pick this doubt" at bounding box center [449, 132] width 105 height 13
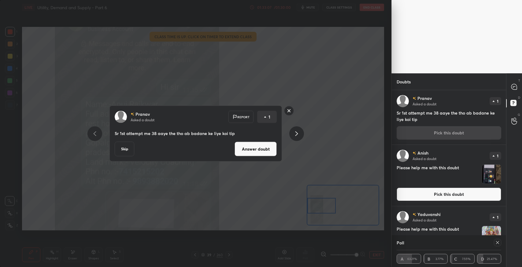
click at [269, 153] on button "Answer doubt" at bounding box center [256, 149] width 42 height 15
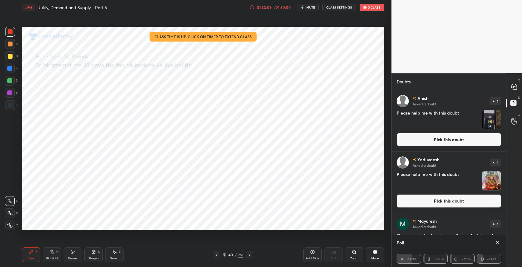
click at [411, 143] on button "Pick this doubt" at bounding box center [449, 139] width 105 height 13
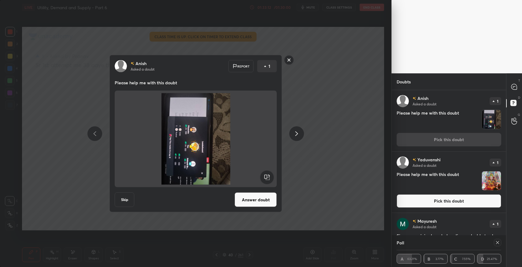
click at [260, 198] on button "Answer doubt" at bounding box center [256, 200] width 42 height 15
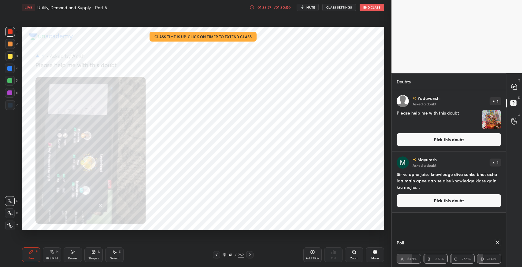
click at [419, 141] on button "Pick this doubt" at bounding box center [449, 139] width 105 height 13
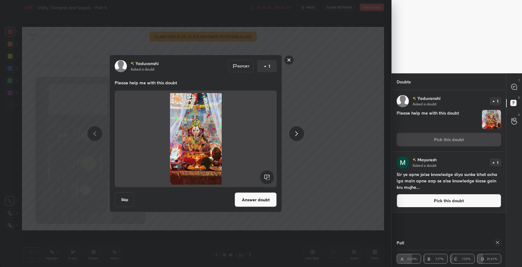
click at [272, 200] on button "Answer doubt" at bounding box center [256, 200] width 42 height 15
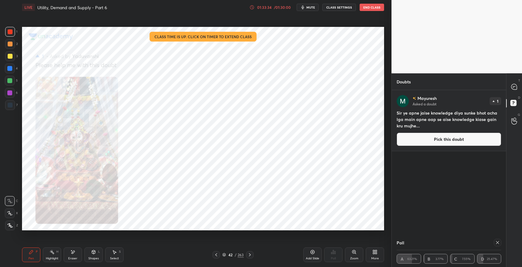
click at [422, 141] on button "Pick this doubt" at bounding box center [449, 139] width 105 height 13
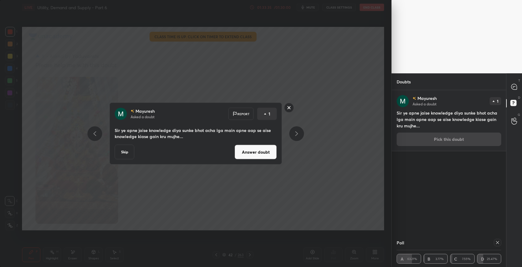
click at [262, 157] on button "Answer doubt" at bounding box center [256, 152] width 42 height 15
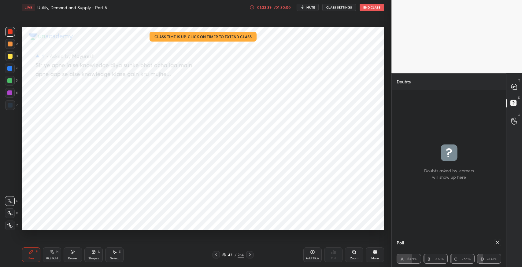
click at [517, 90] on icon at bounding box center [514, 87] width 6 height 6
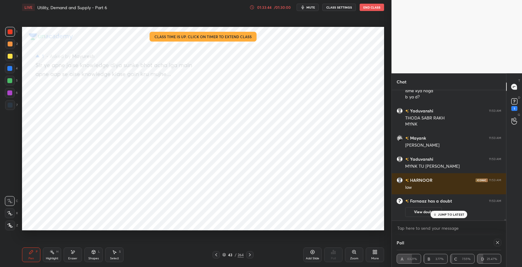
scroll to position [11328, 0]
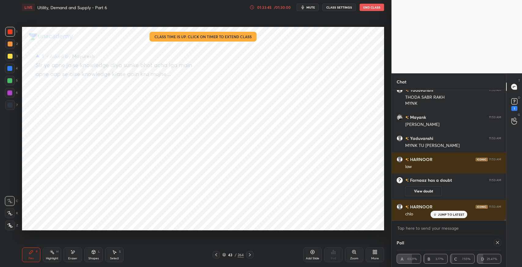
click at [374, 8] on button "End Class" at bounding box center [372, 7] width 24 height 7
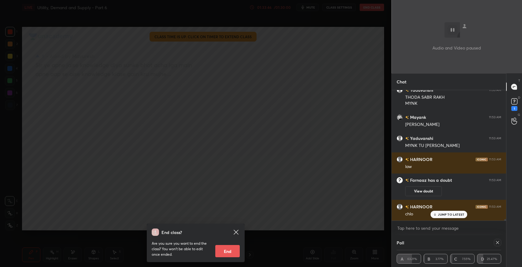
click at [229, 249] on button "End" at bounding box center [227, 251] width 24 height 12
type textarea "x"
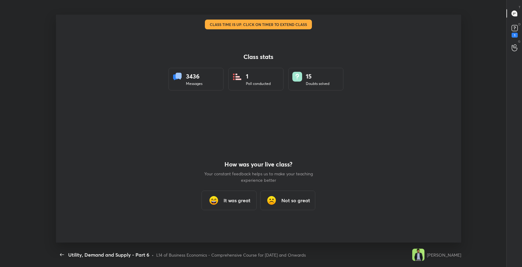
scroll to position [30368, 30098]
click at [229, 203] on h3 "It was great" at bounding box center [237, 200] width 27 height 7
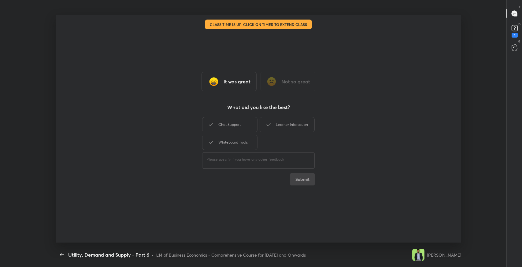
click at [235, 125] on div "Chat Support" at bounding box center [229, 124] width 55 height 15
click at [289, 125] on div "Learner Interaction" at bounding box center [287, 124] width 55 height 15
click at [229, 149] on div "Whiteboard Tools" at bounding box center [229, 142] width 55 height 15
click at [305, 184] on button "Submit" at bounding box center [302, 179] width 24 height 12
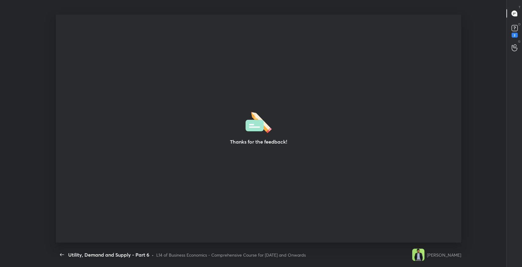
click at [64, 257] on icon "button" at bounding box center [61, 254] width 7 height 7
